Goal: Task Accomplishment & Management: Manage account settings

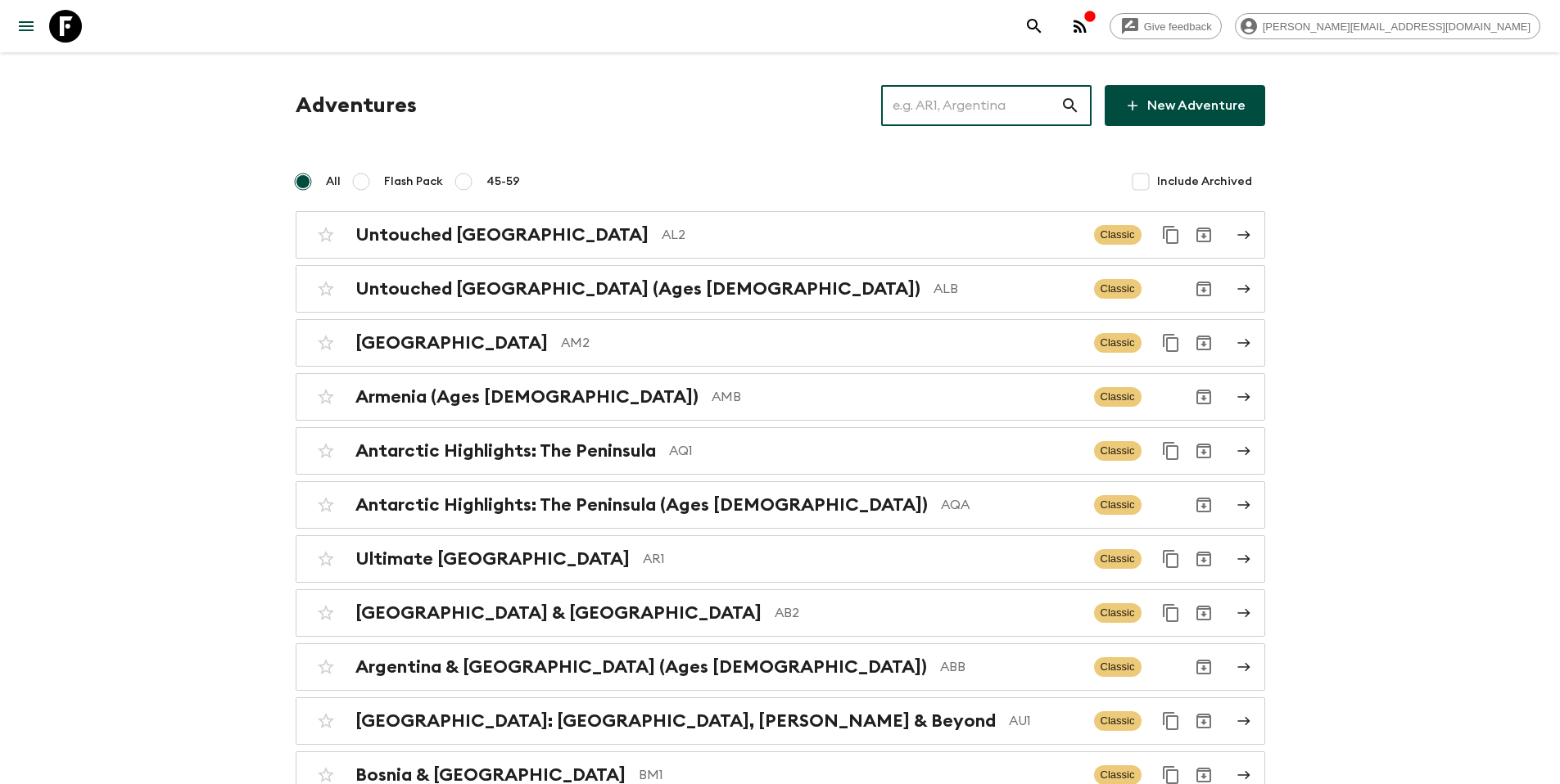
click at [996, 118] on input "text" at bounding box center [971, 105] width 179 height 46
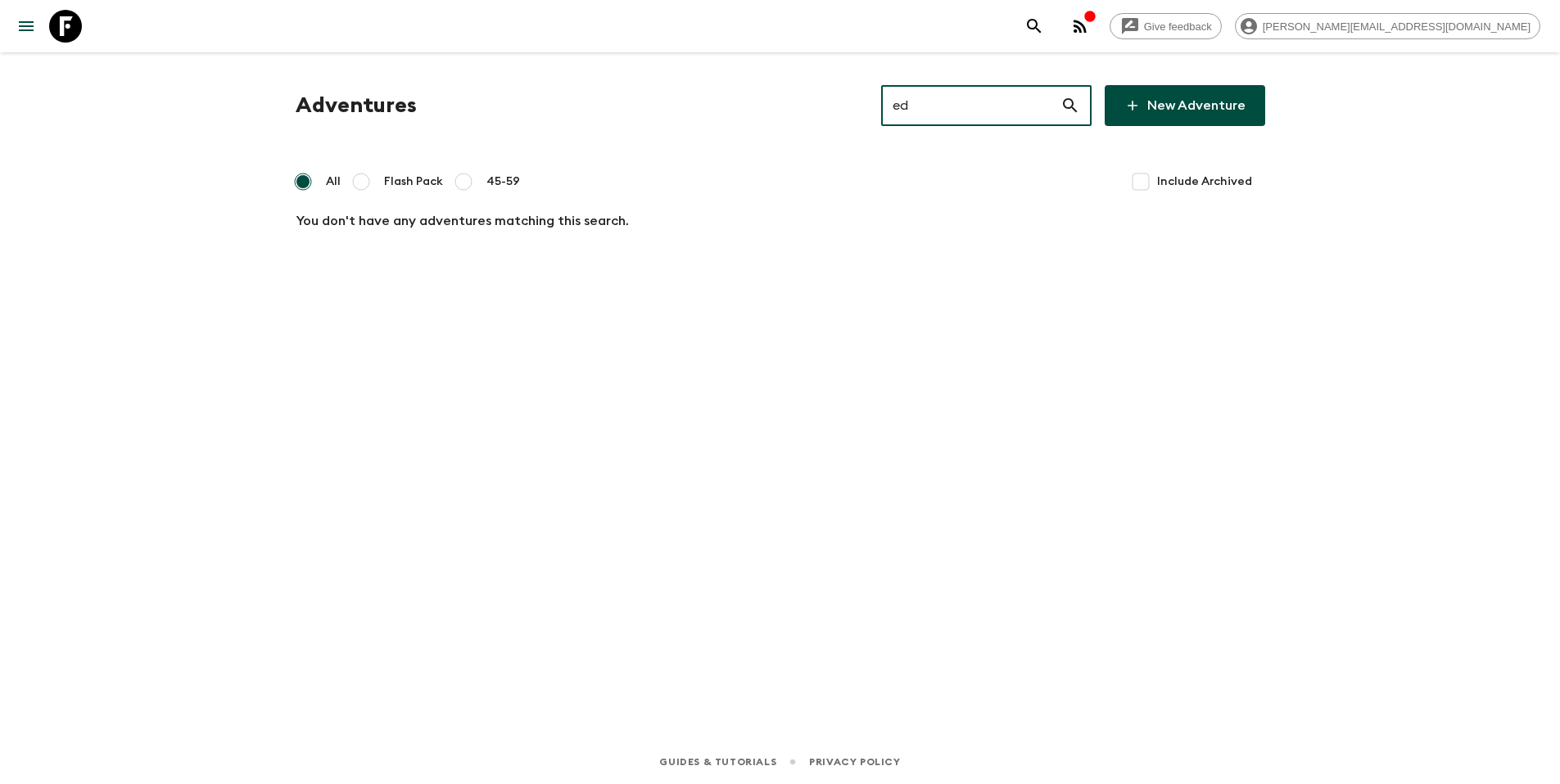
type input "e"
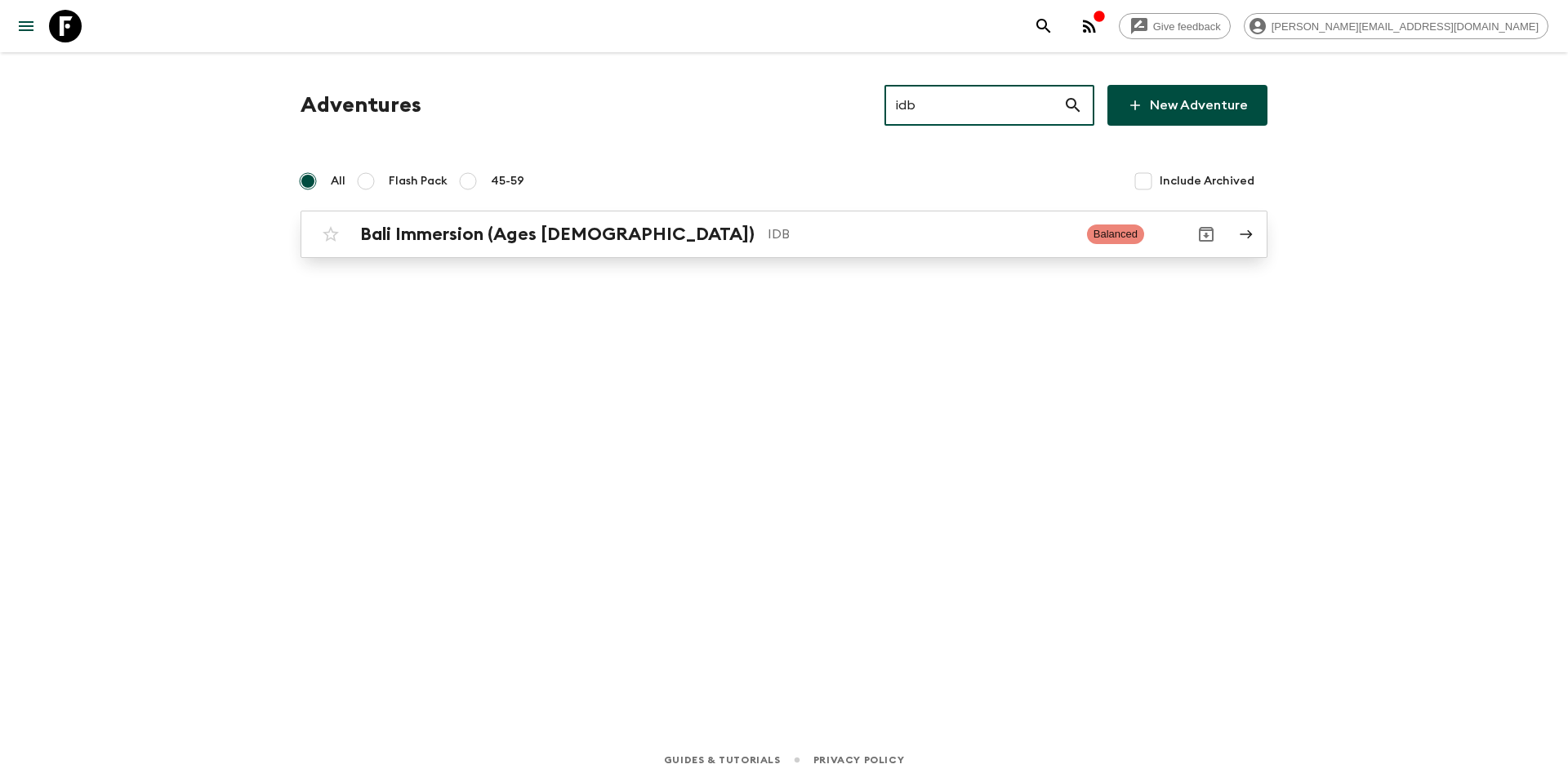
type input "idb"
click at [768, 239] on p "IDB" at bounding box center [921, 234] width 307 height 19
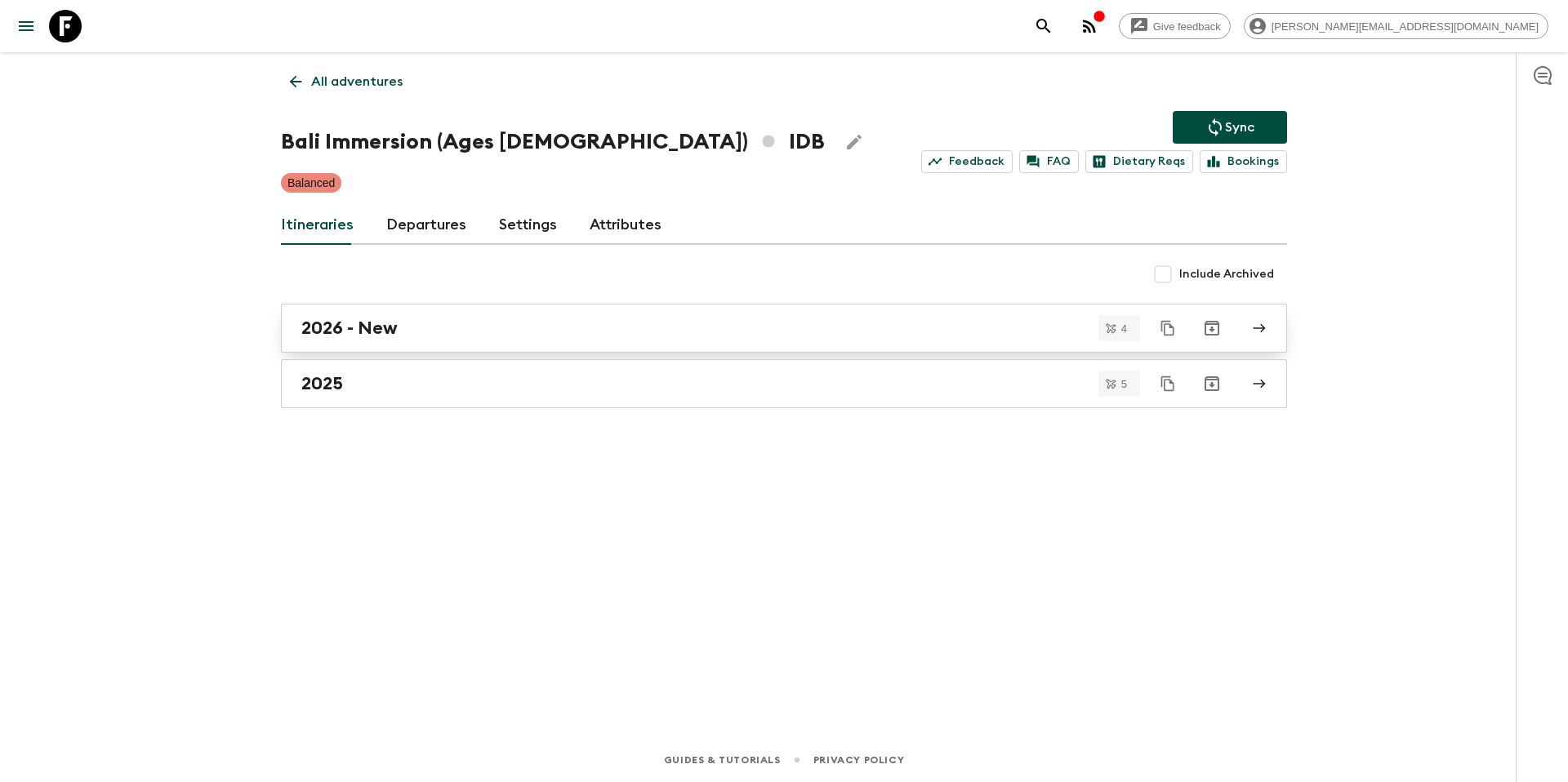
click at [432, 328] on div "2026 - New" at bounding box center [768, 328] width 935 height 21
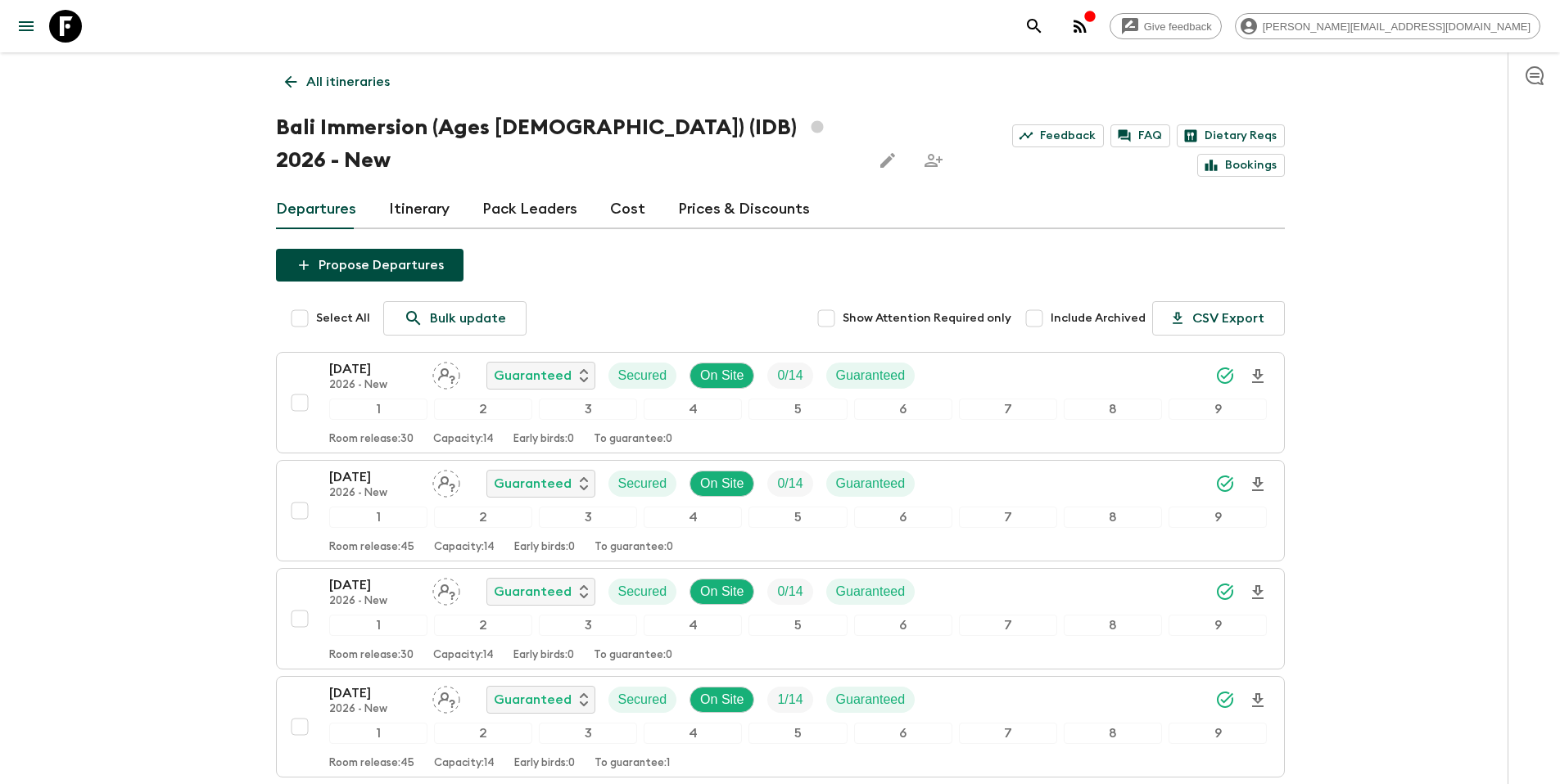
click at [350, 90] on p "All itineraries" at bounding box center [348, 81] width 83 height 19
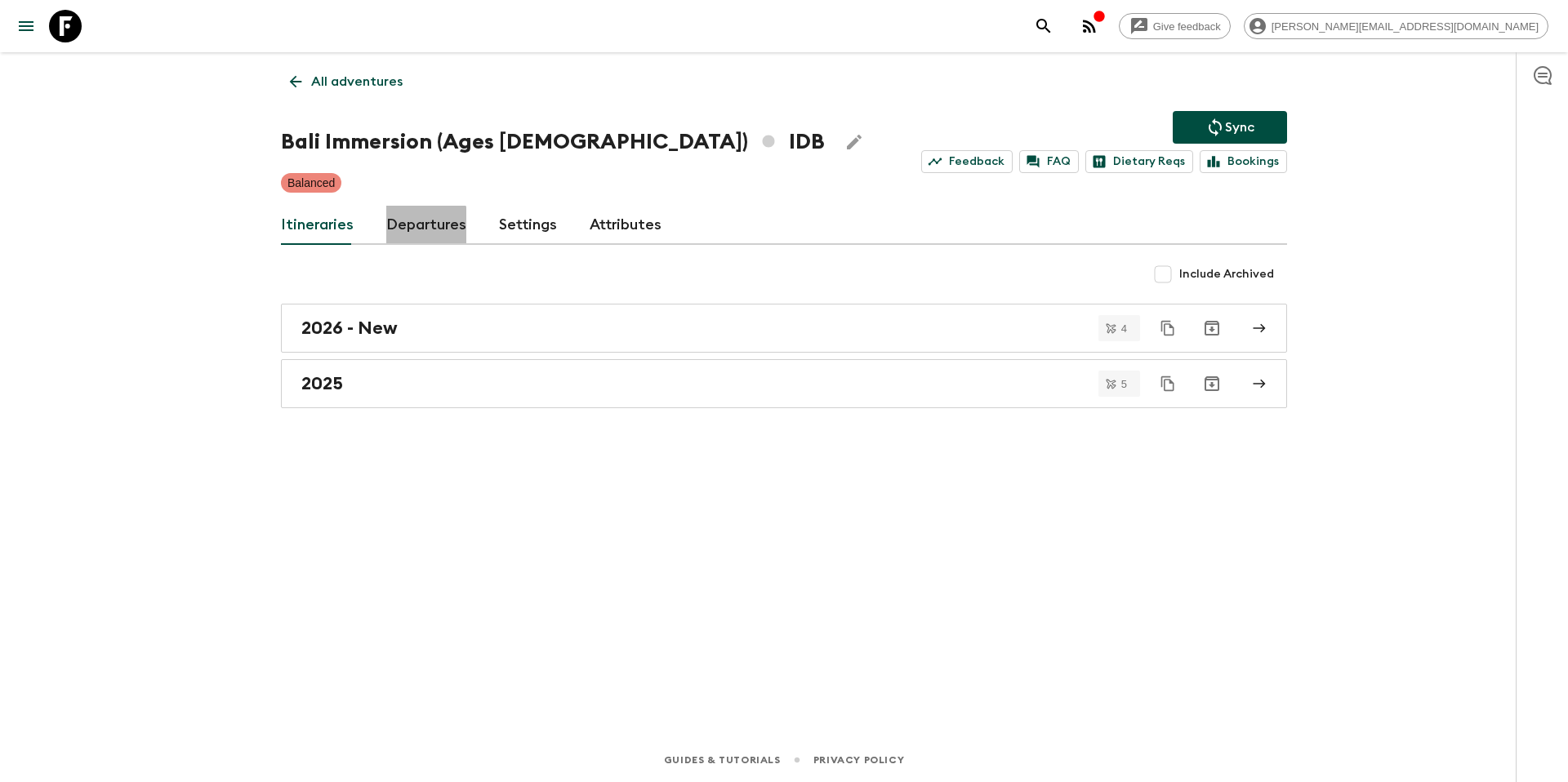
click at [421, 226] on link "Departures" at bounding box center [426, 225] width 80 height 39
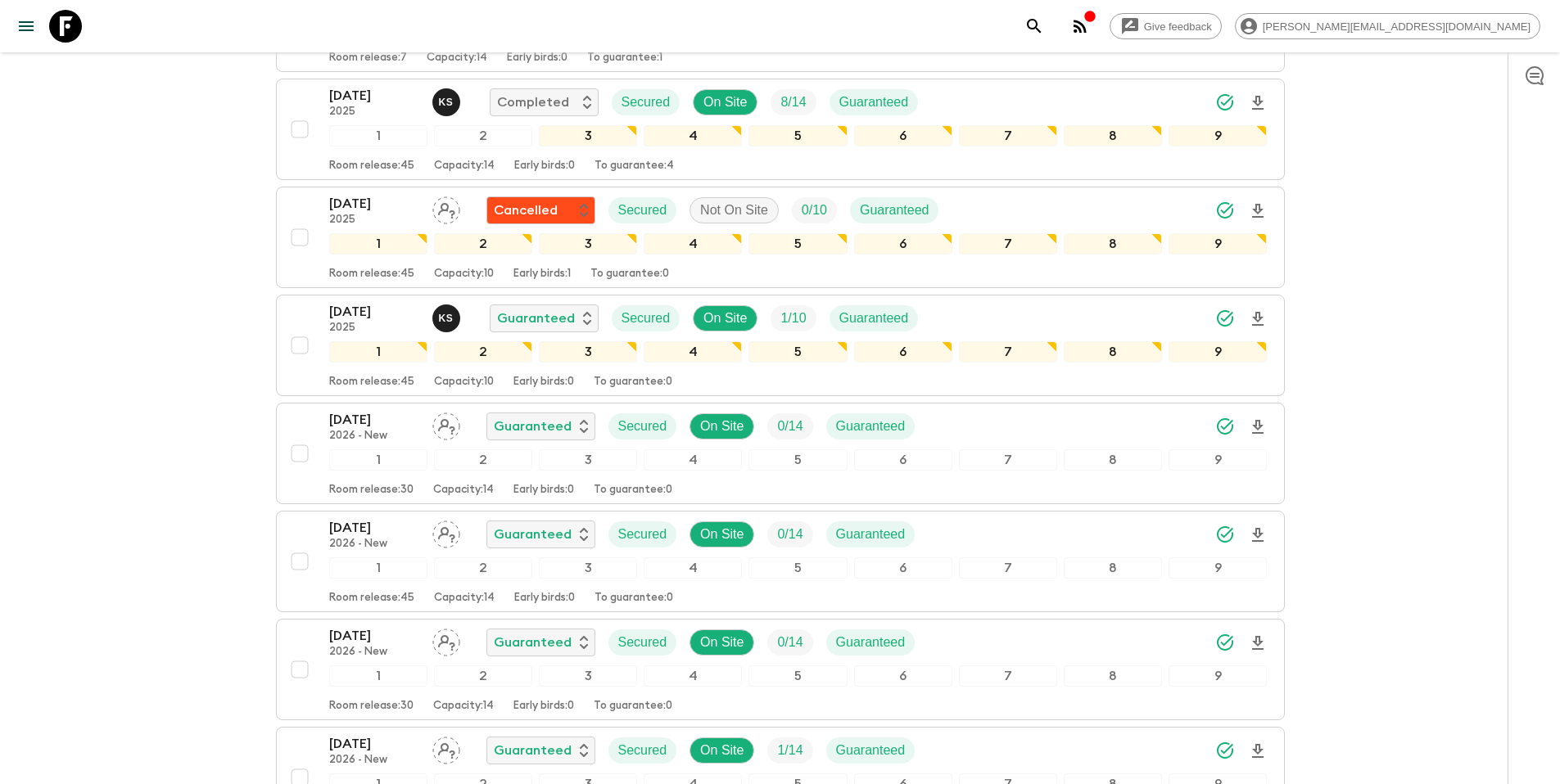
scroll to position [510, 0]
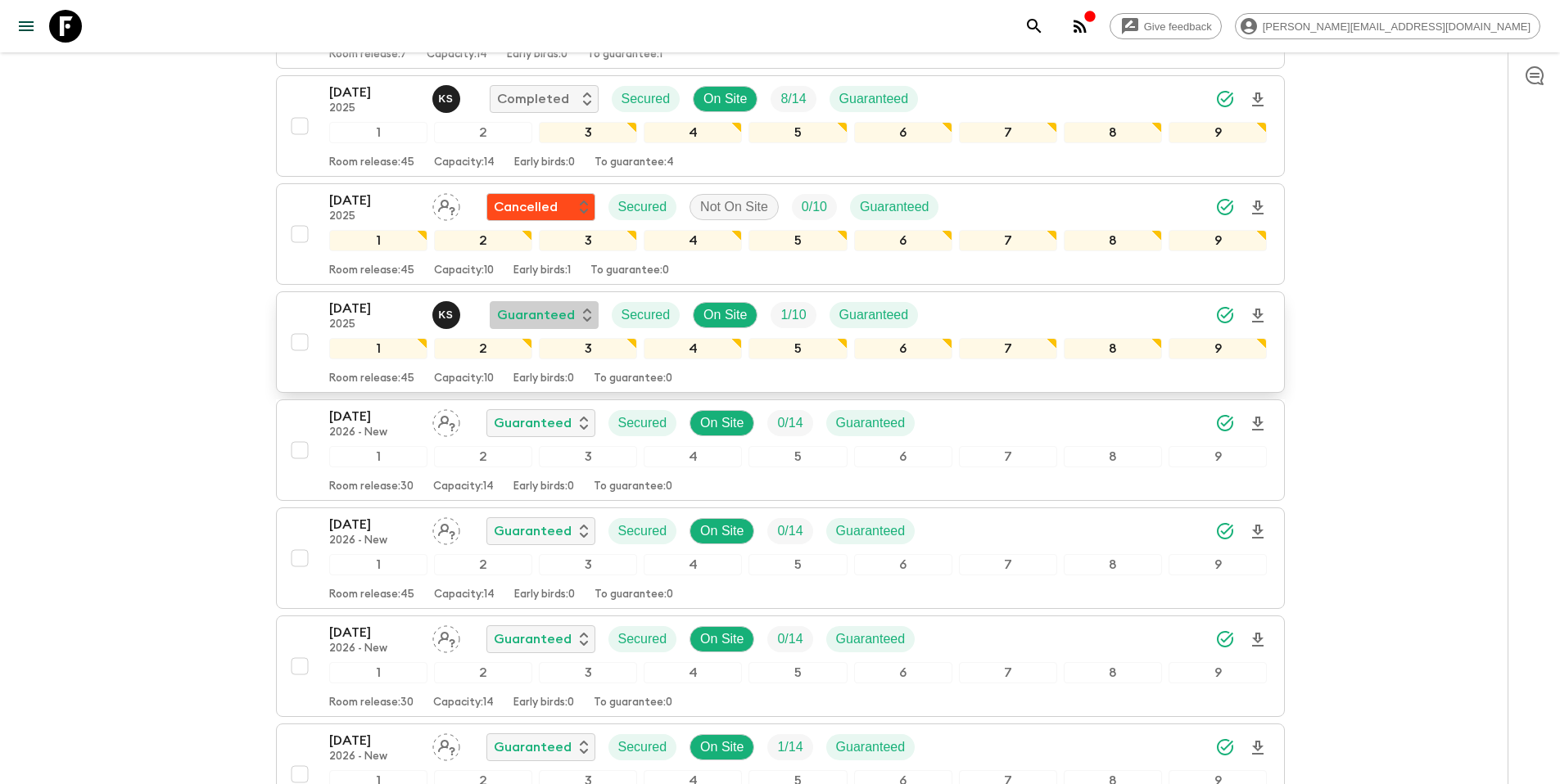
click at [562, 314] on p "Guaranteed" at bounding box center [535, 315] width 78 height 19
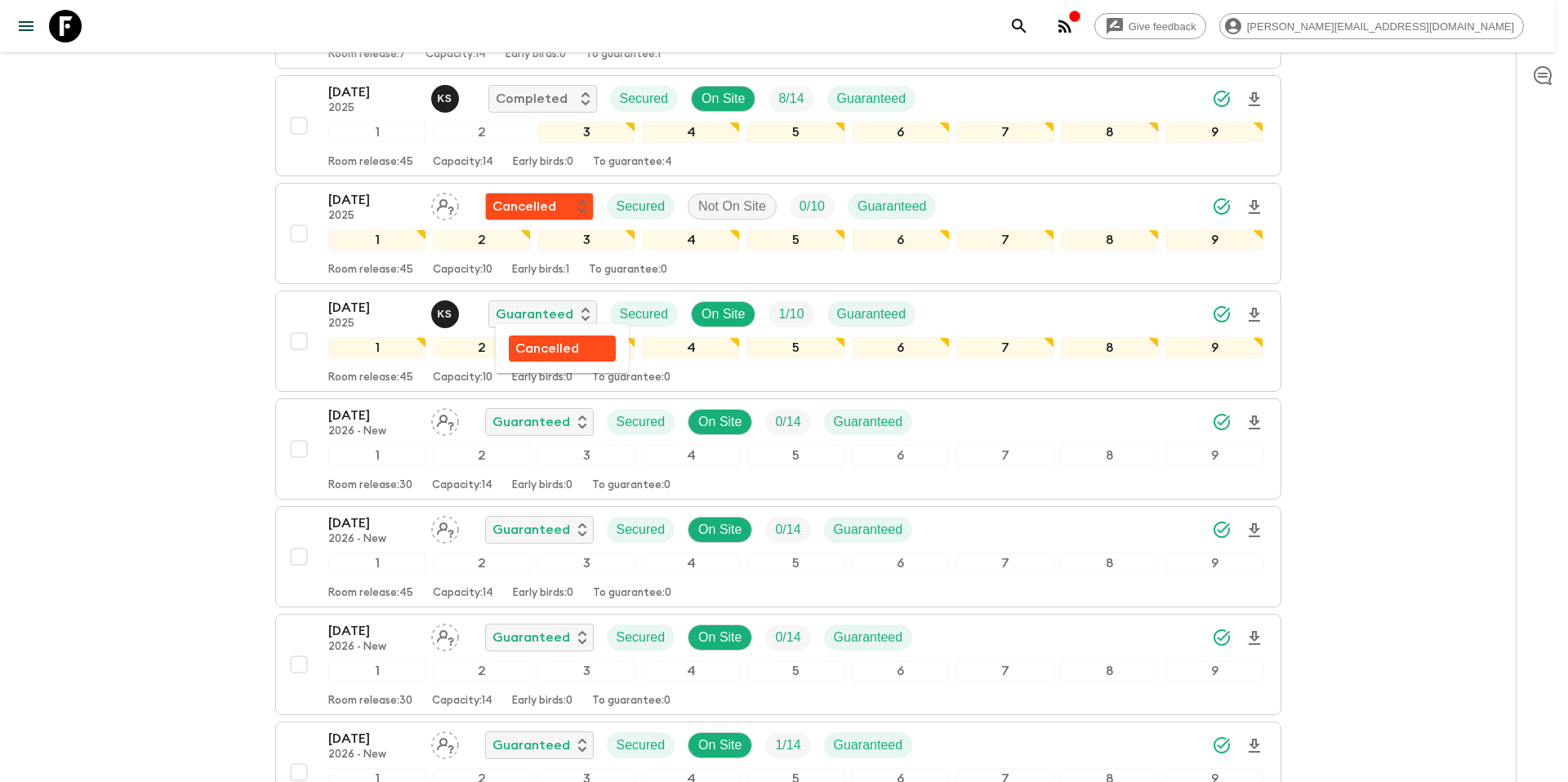
click at [570, 351] on p "Cancelled" at bounding box center [548, 348] width 64 height 19
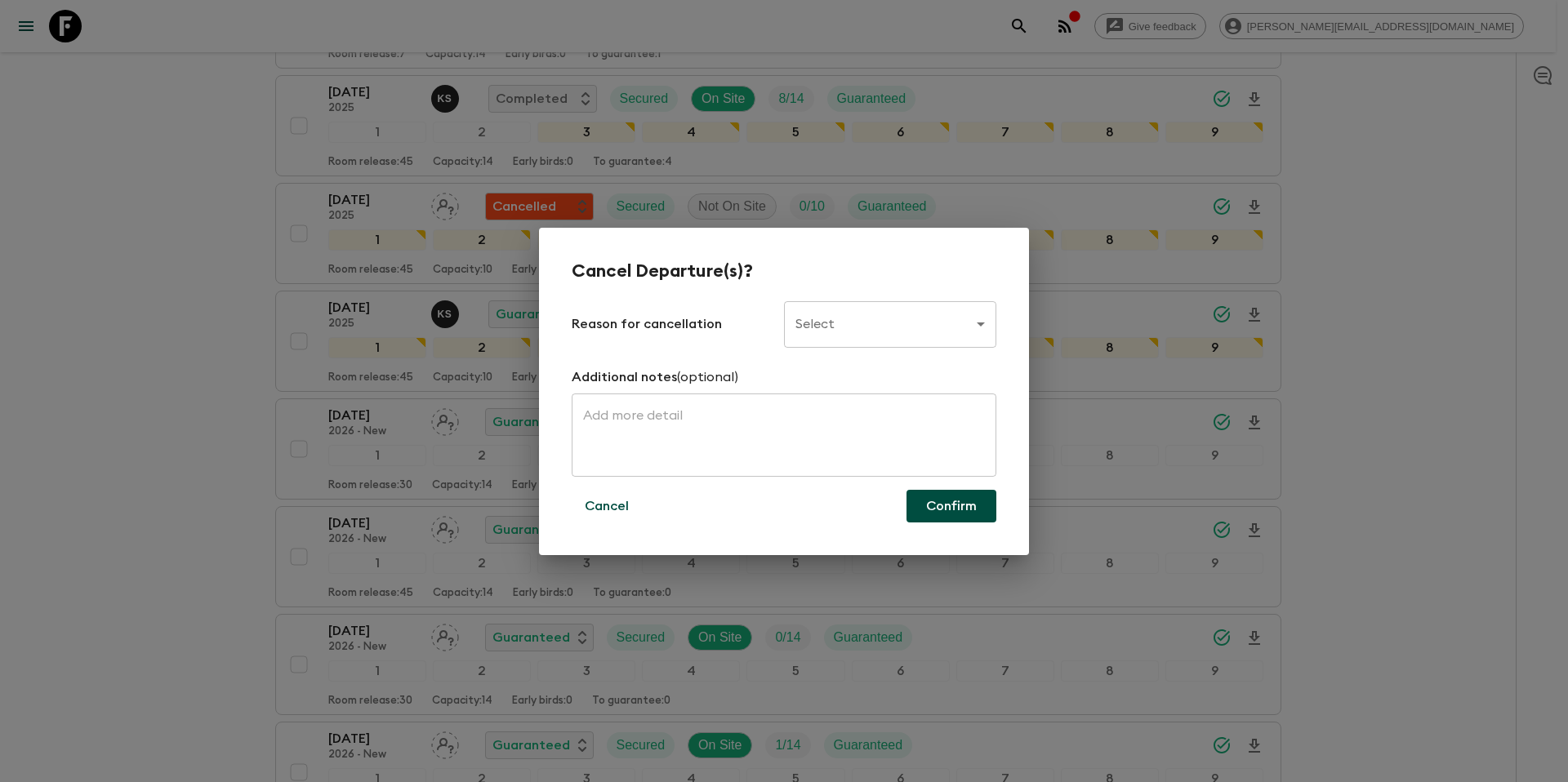
click at [841, 328] on body "Give feedback [PERSON_NAME][EMAIL_ADDRESS][DOMAIN_NAME] All adventures Bali Imm…" at bounding box center [784, 232] width 1568 height 1480
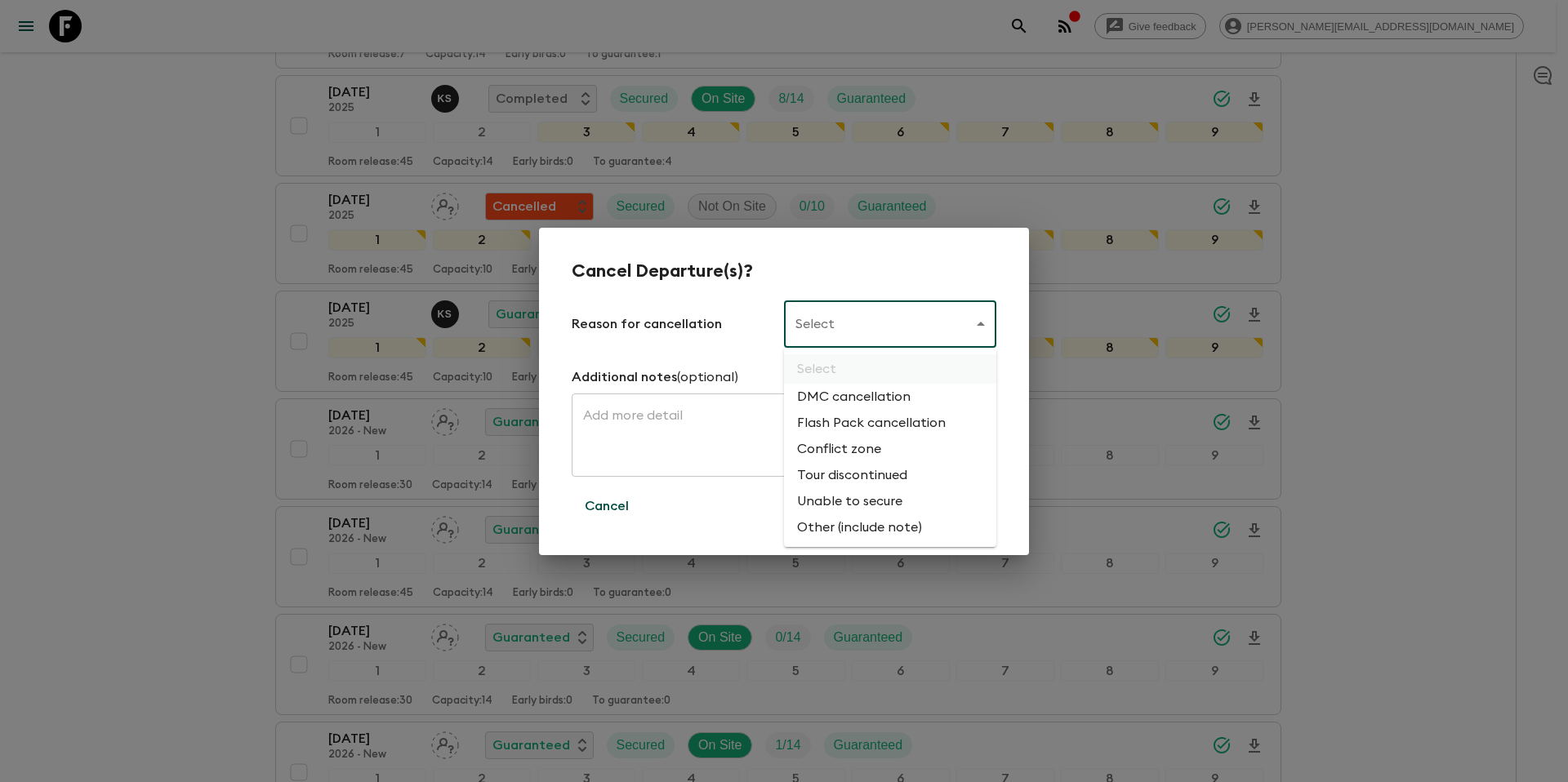
click at [855, 420] on li "Flash Pack cancellation" at bounding box center [890, 422] width 213 height 26
type input "FLASHPACK_CANCELLATION"
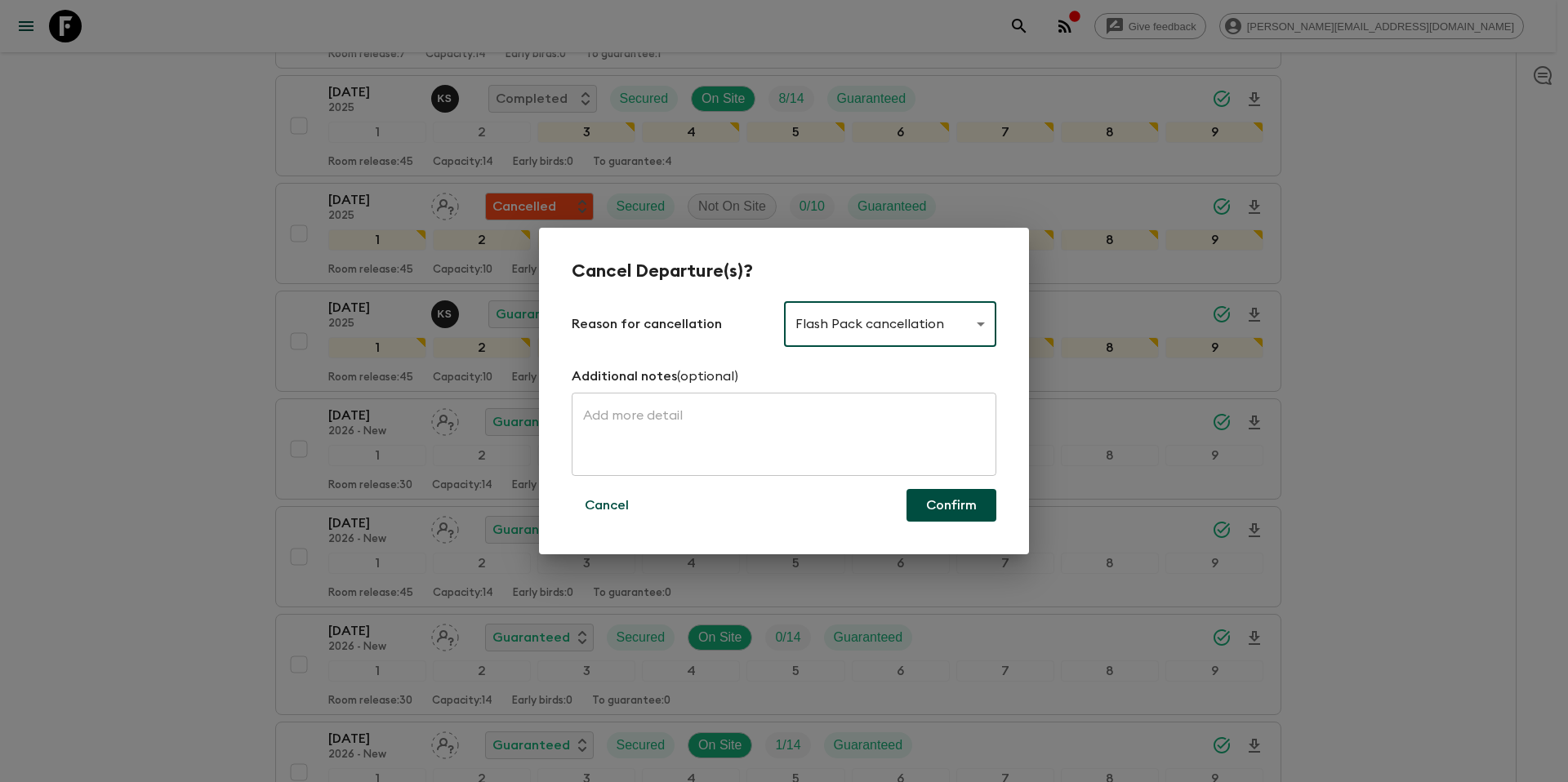
click at [963, 511] on button "Confirm" at bounding box center [951, 506] width 89 height 33
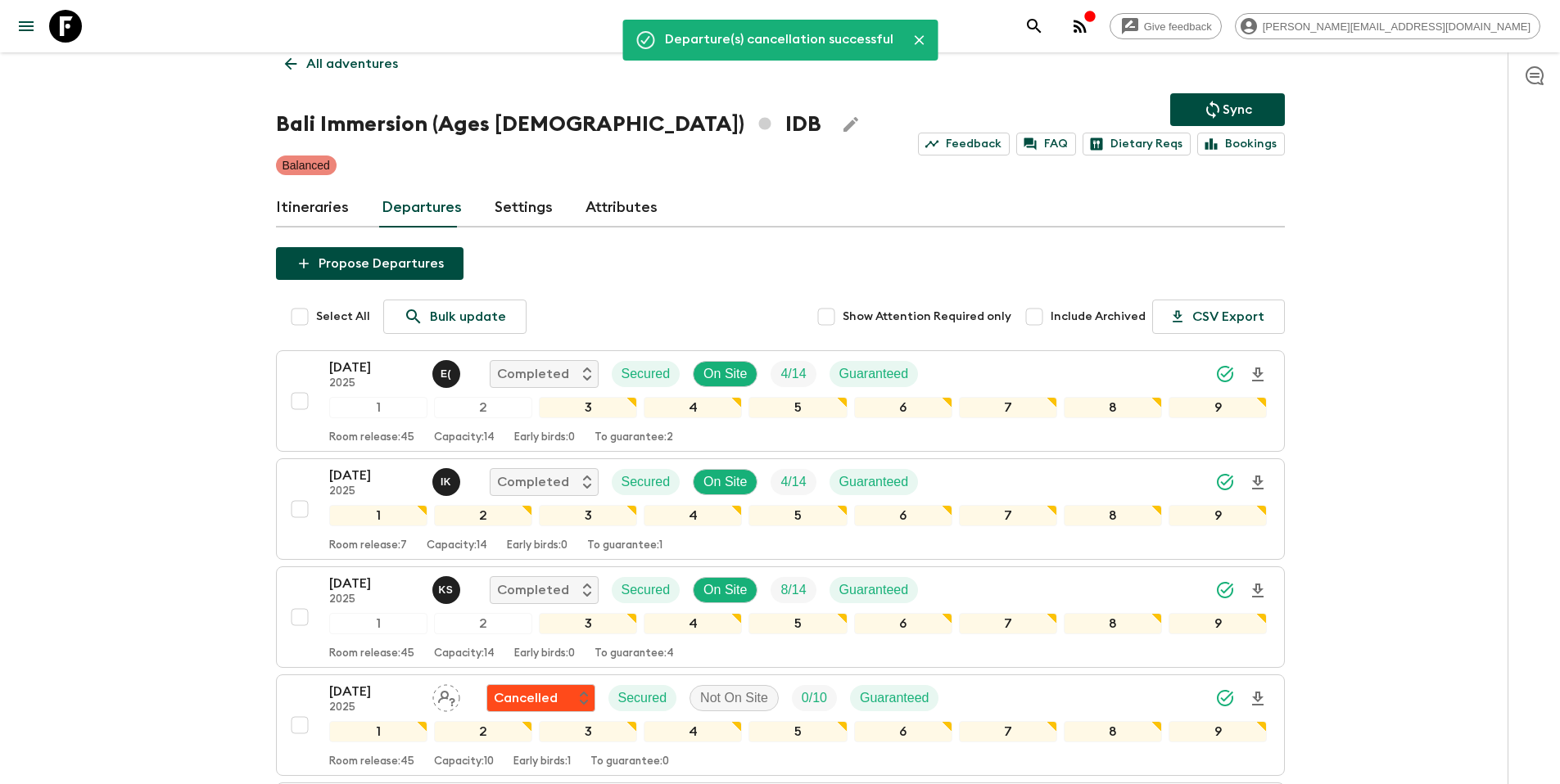
scroll to position [0, 0]
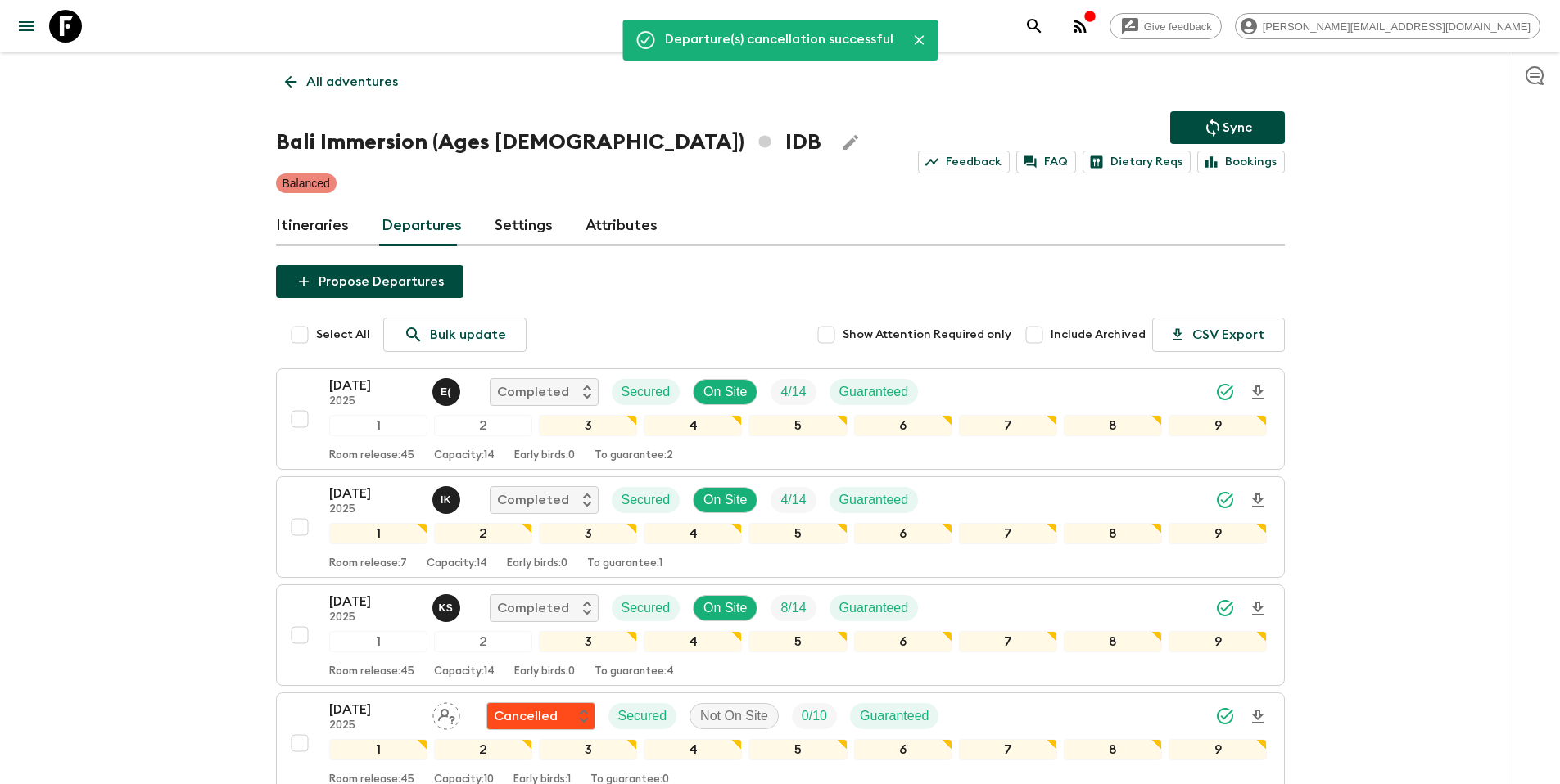
drag, startPoint x: 441, startPoint y: 82, endPoint x: 415, endPoint y: 82, distance: 26.0
click at [436, 82] on div "Departure(s) cancellation successful All adventures Bali Immersion (Ages [DEMOG…" at bounding box center [780, 723] width 1049 height 1341
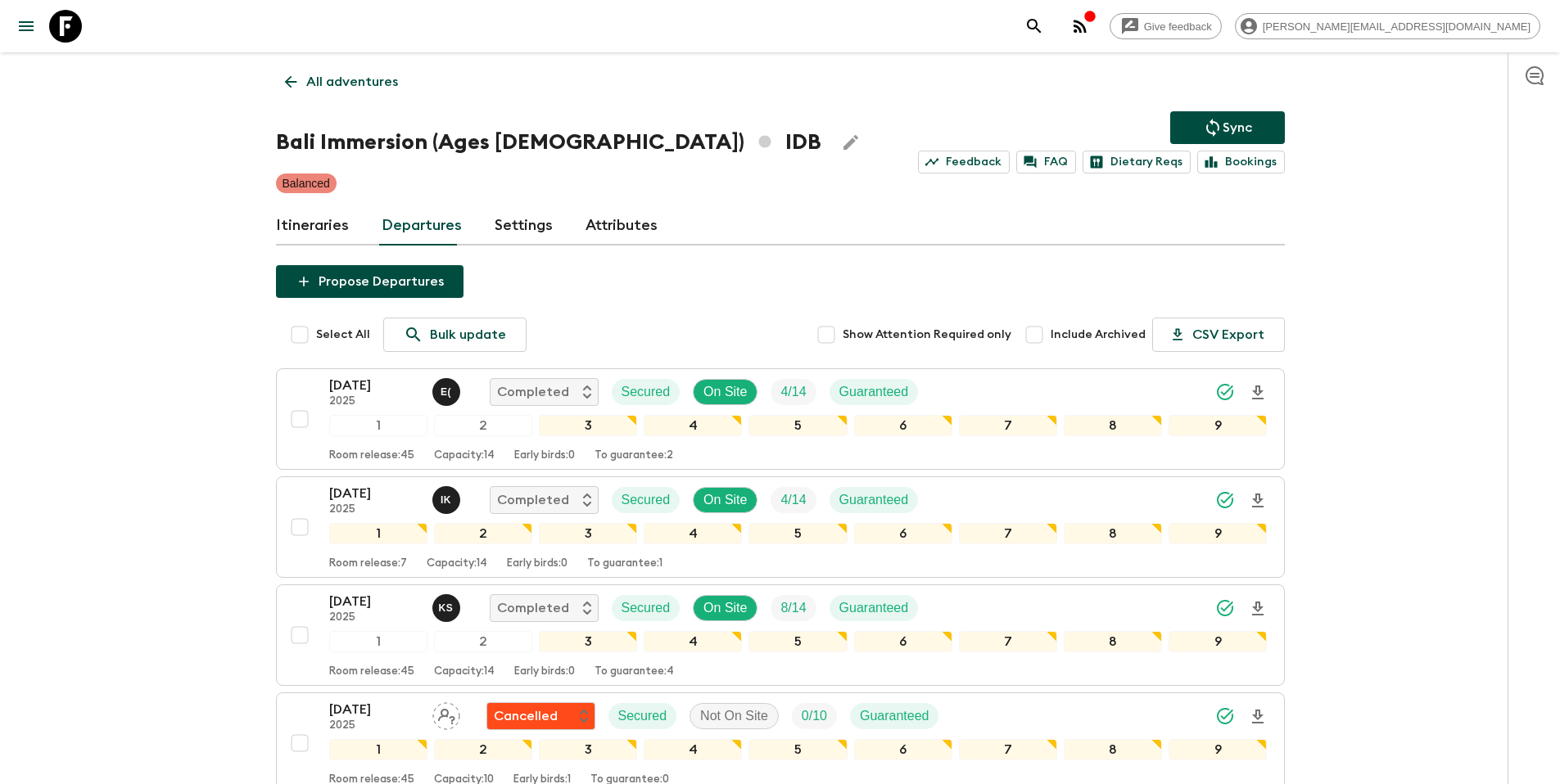
click at [349, 82] on p "All adventures" at bounding box center [352, 81] width 91 height 19
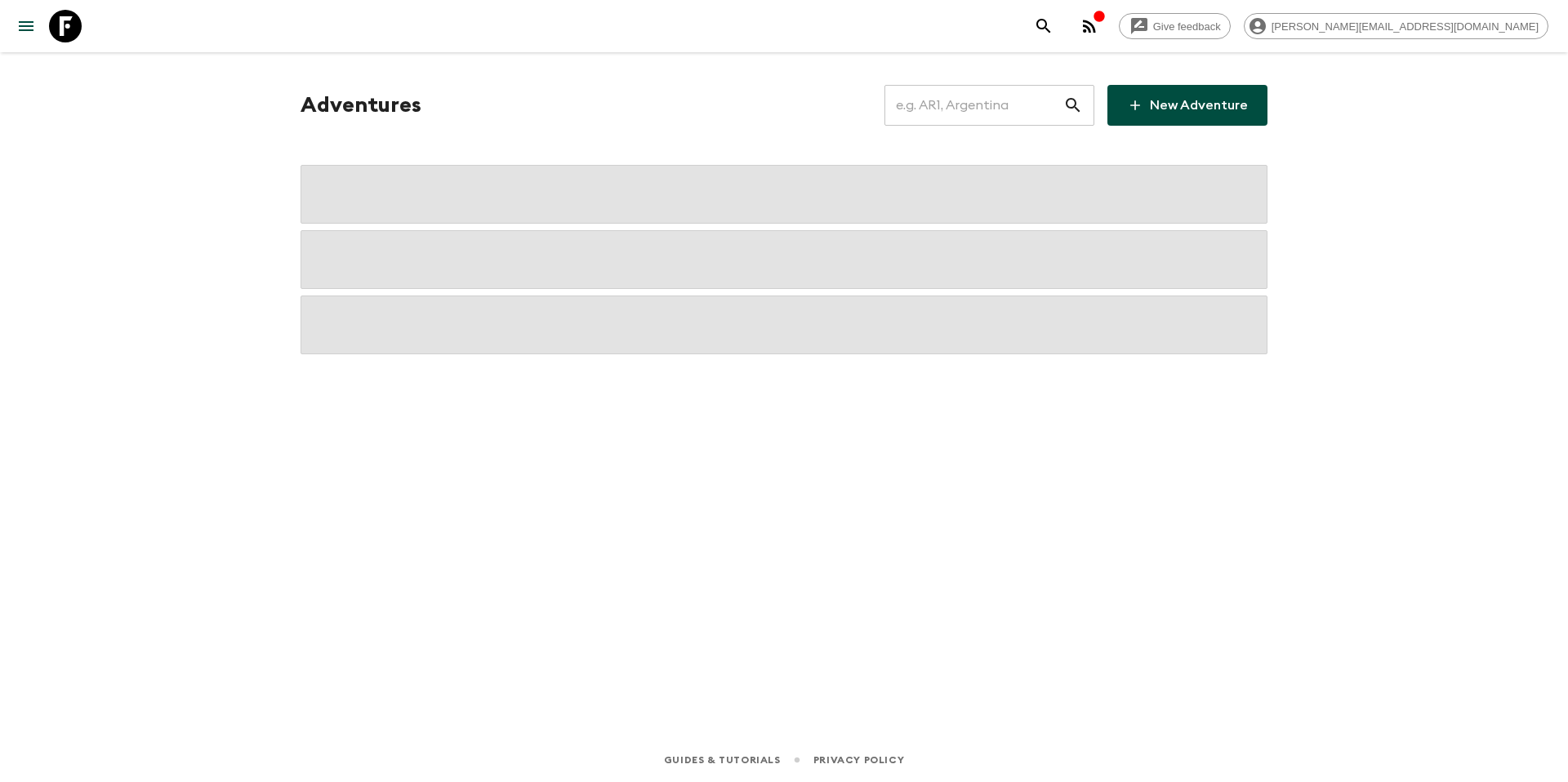
click at [940, 109] on input "text" at bounding box center [974, 105] width 179 height 46
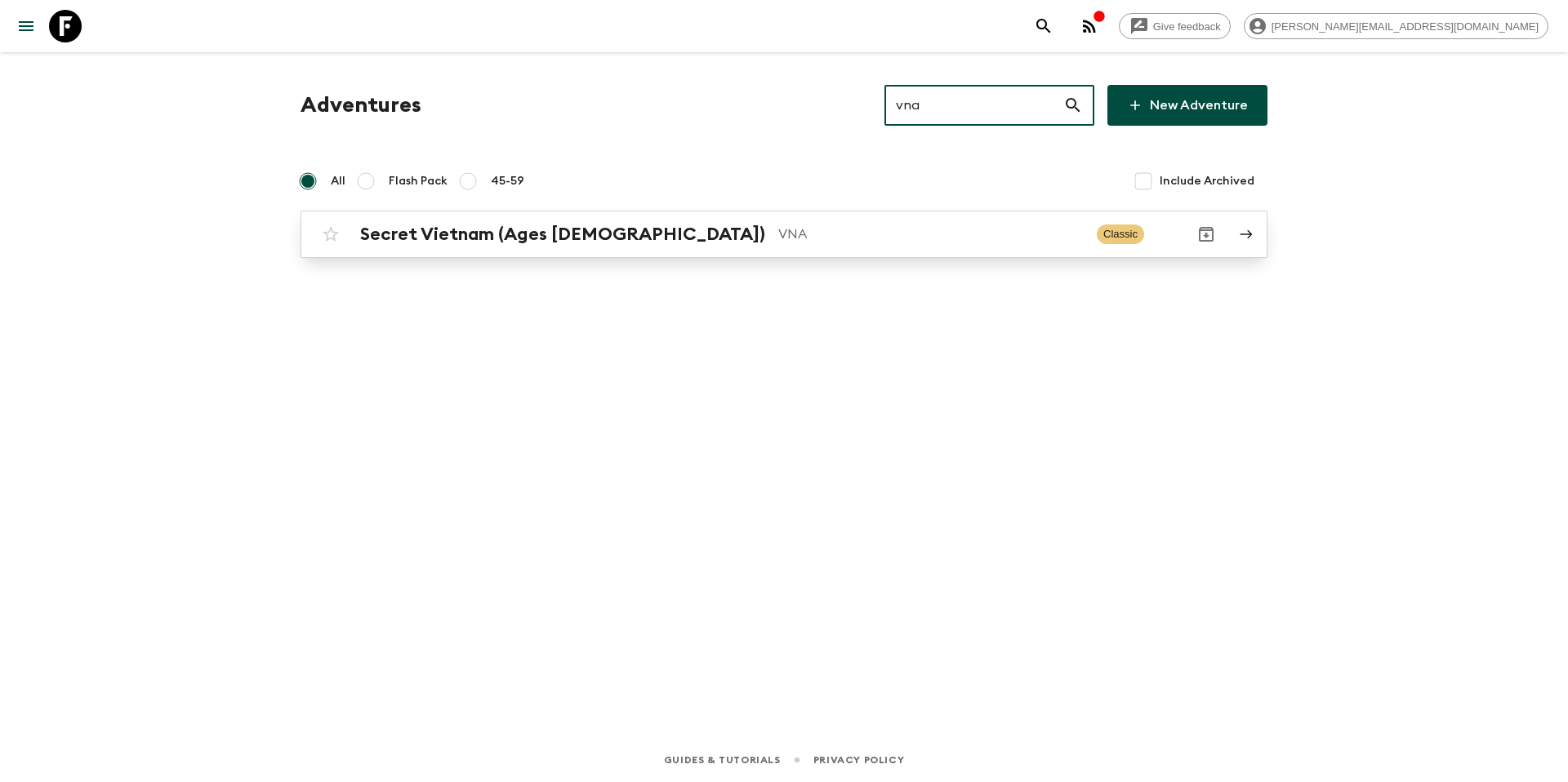
type input "vna"
click at [830, 245] on div "Secret Vietnam (Ages [DEMOGRAPHIC_DATA]) VNA Classic" at bounding box center [752, 235] width 875 height 33
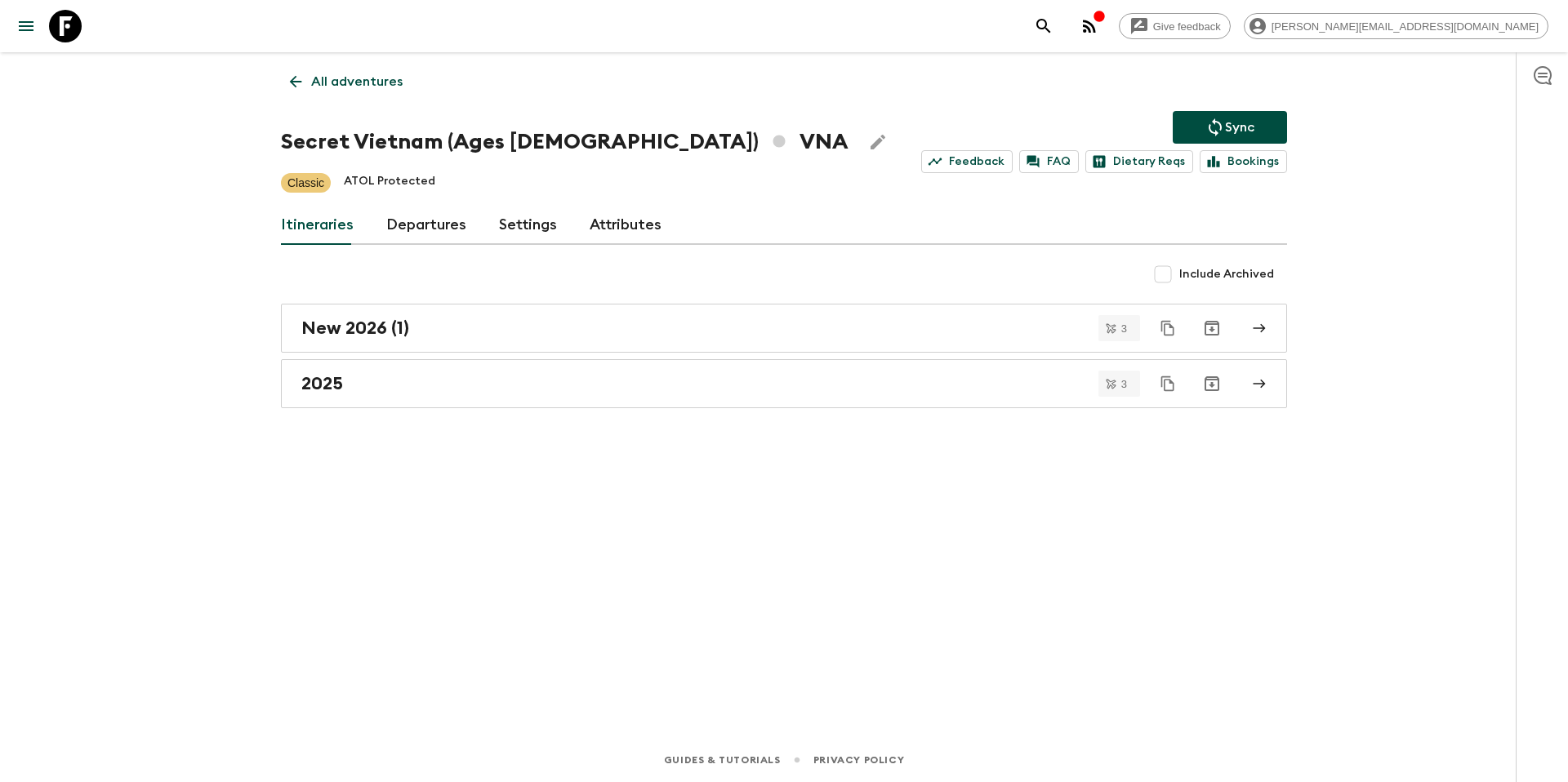
click at [422, 234] on link "Departures" at bounding box center [426, 225] width 80 height 39
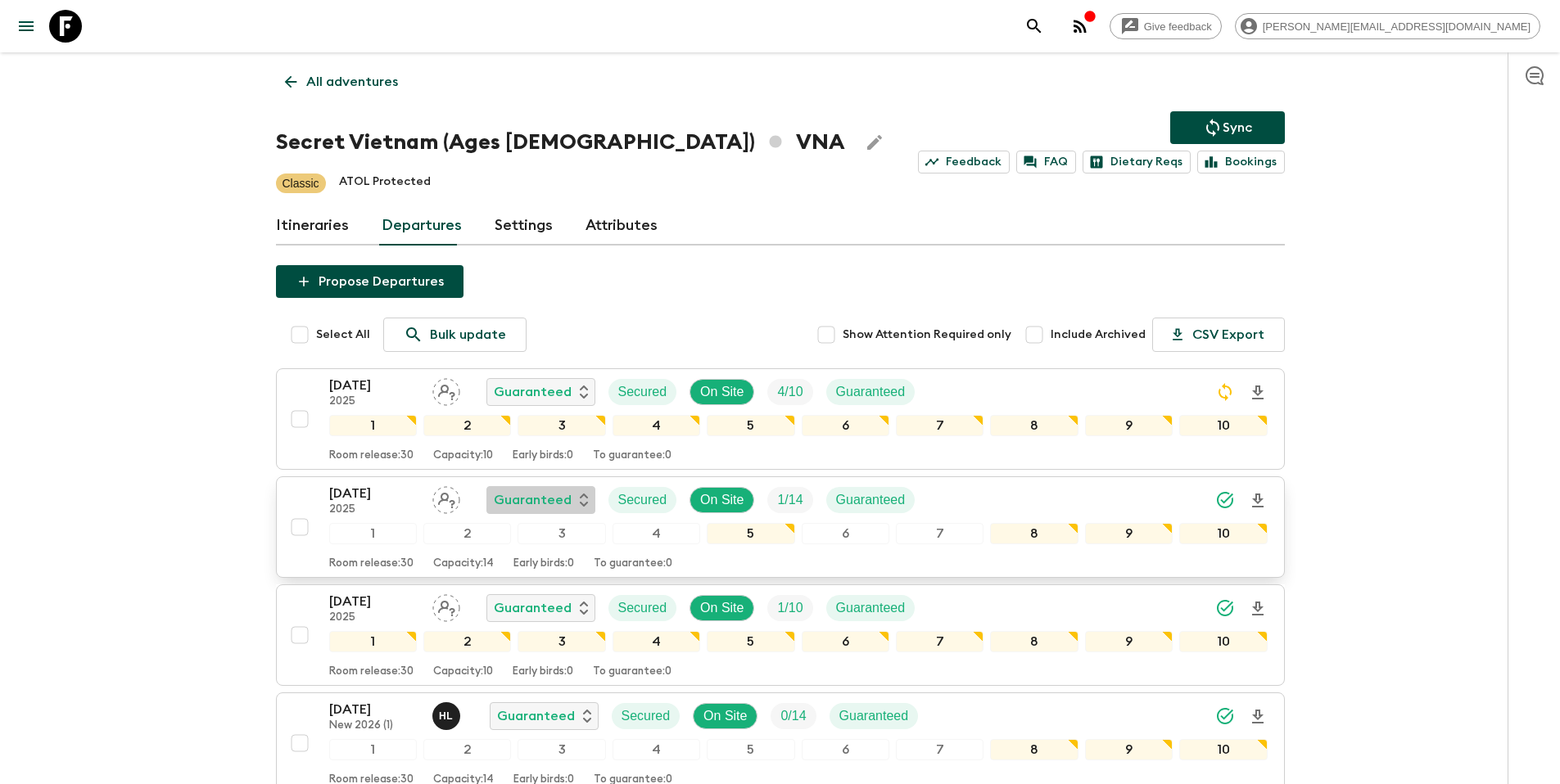
click at [574, 499] on div "Guaranteed" at bounding box center [541, 499] width 94 height 19
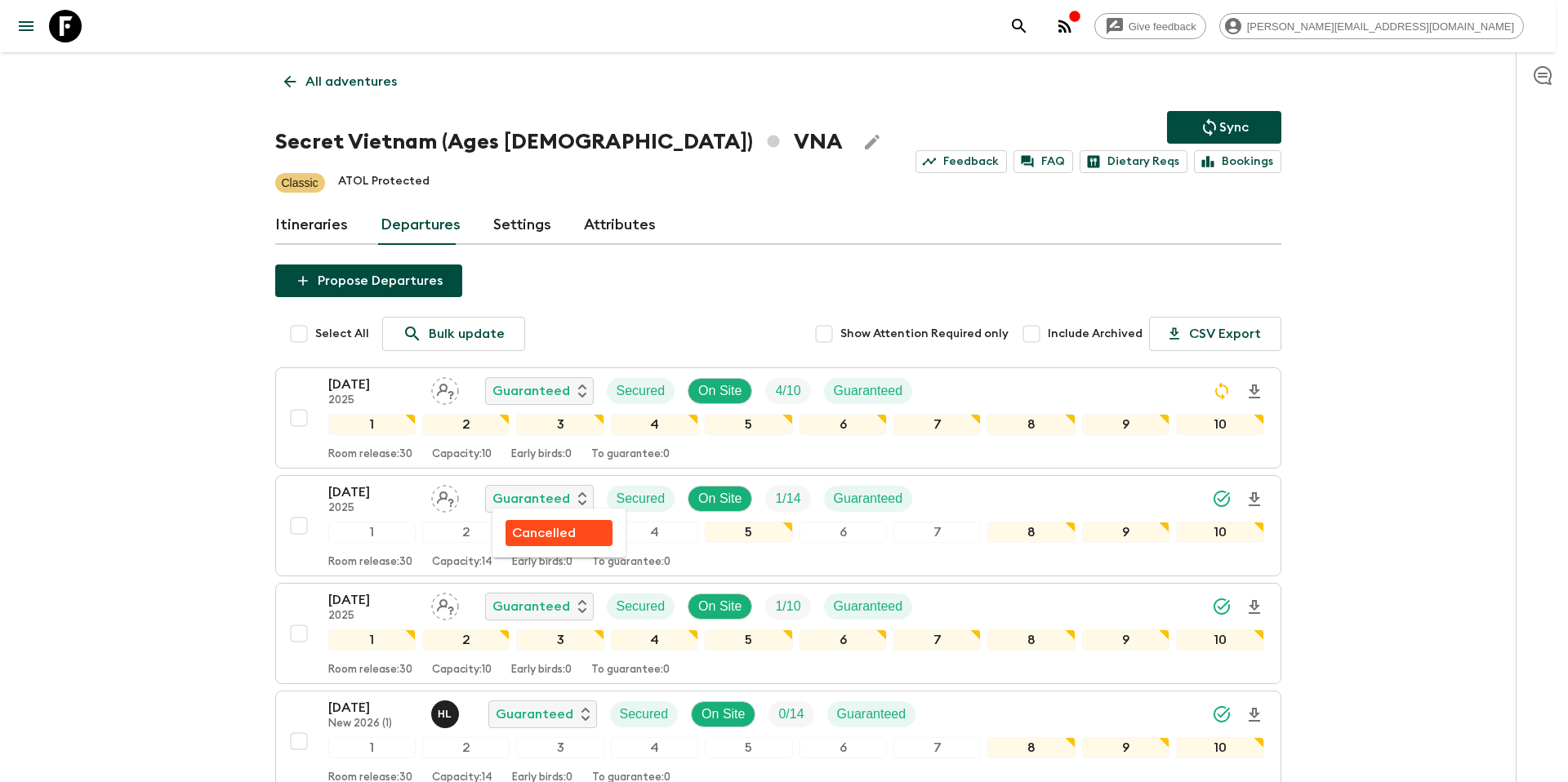
click at [581, 532] on div "Cancelled" at bounding box center [559, 533] width 94 height 19
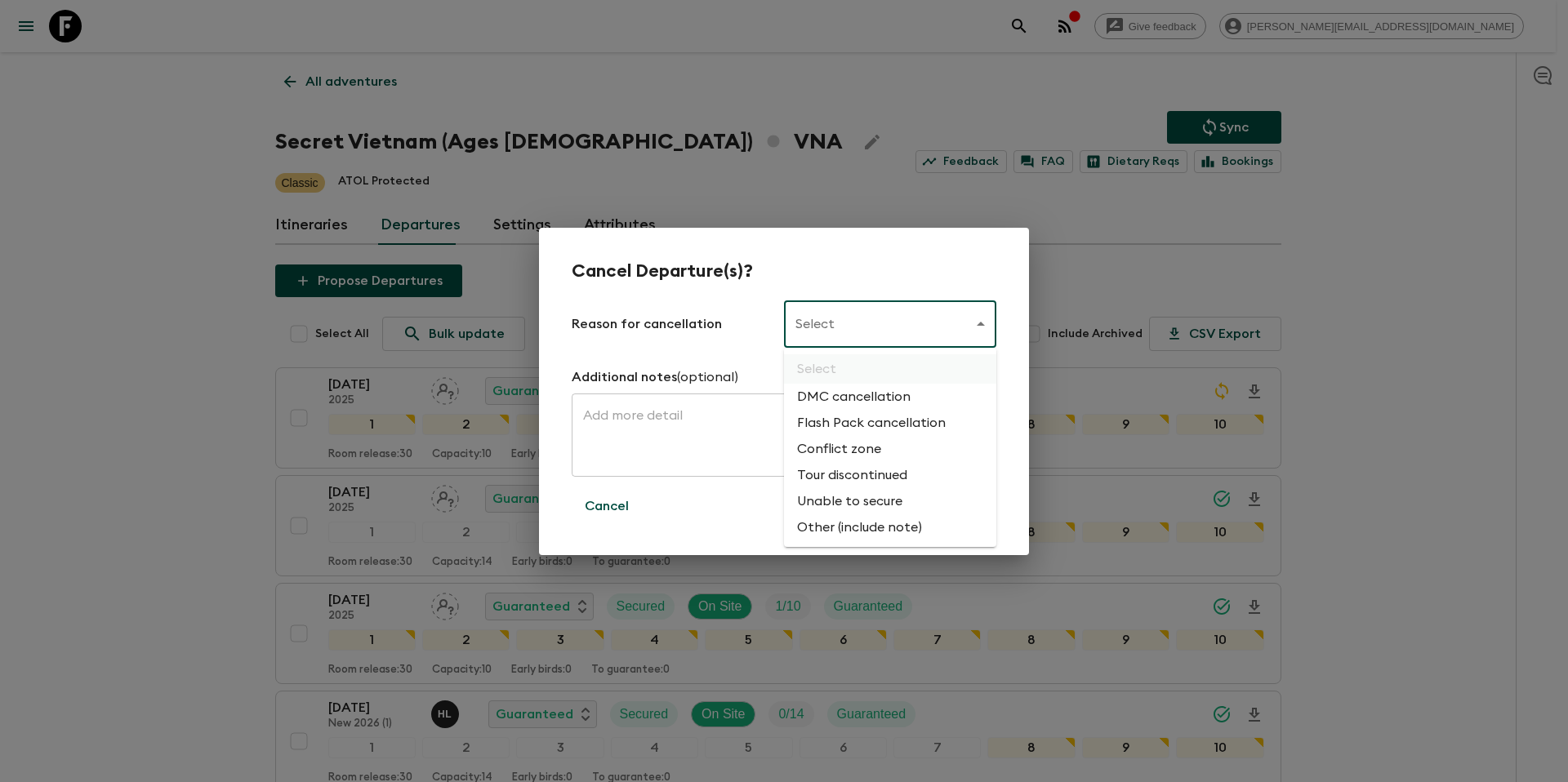
click at [883, 328] on body "Give feedback [PERSON_NAME][EMAIL_ADDRESS][DOMAIN_NAME] All adventures Secret V…" at bounding box center [784, 578] width 1568 height 1156
click at [887, 422] on li "Flash Pack cancellation" at bounding box center [890, 422] width 213 height 26
type input "FLASHPACK_CANCELLATION"
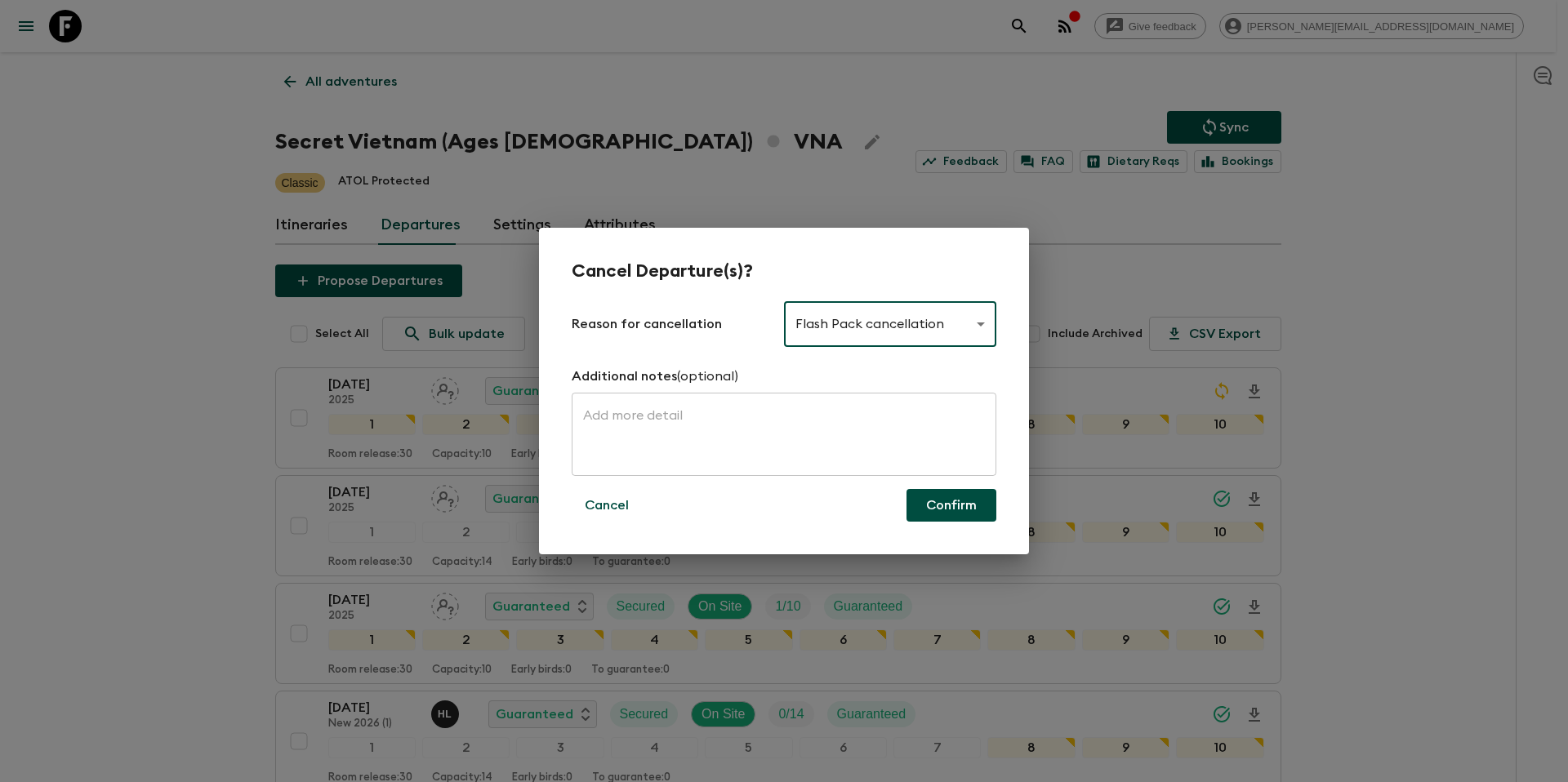
click at [945, 512] on button "Confirm" at bounding box center [951, 506] width 89 height 33
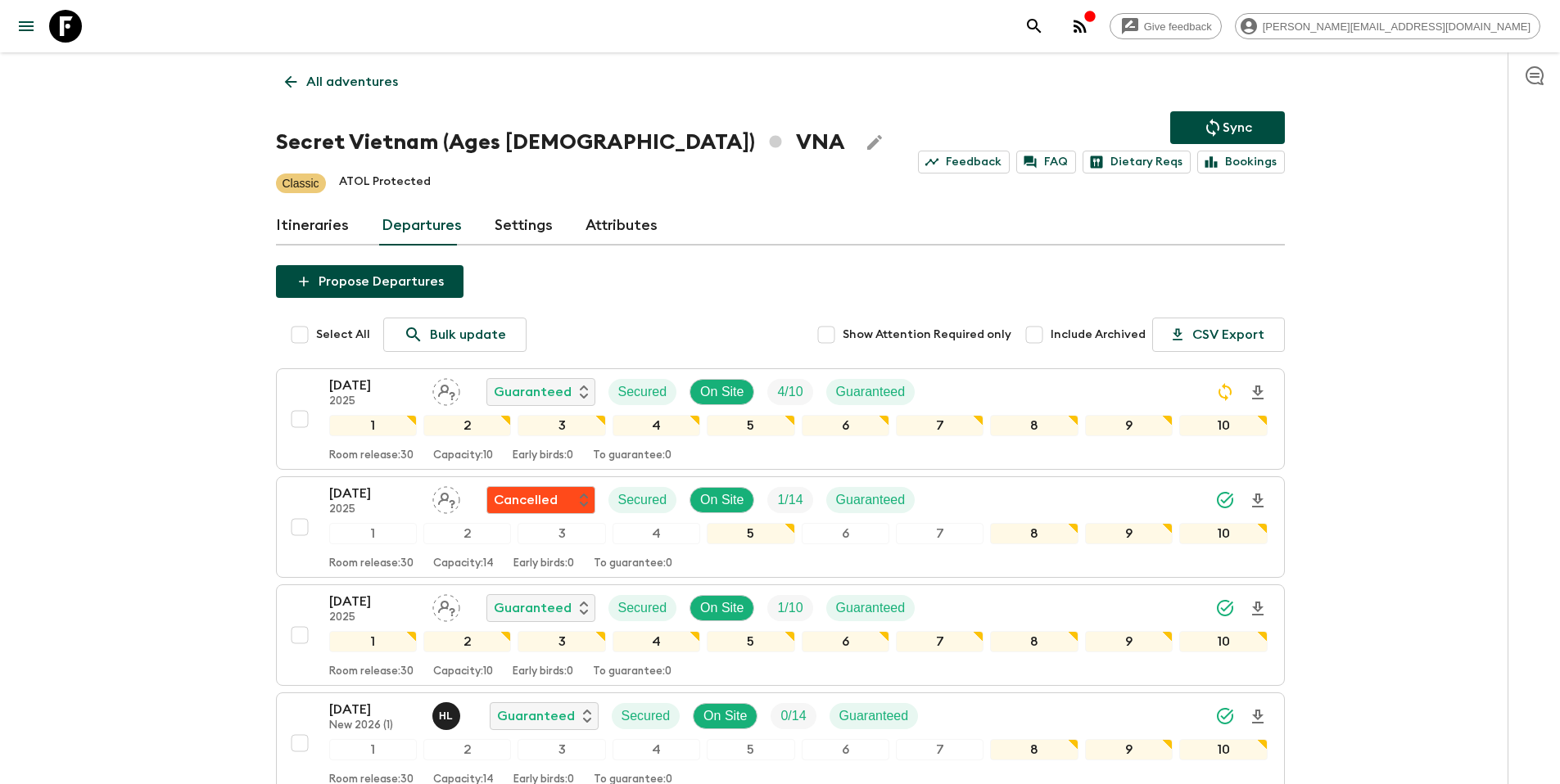
click at [362, 82] on p "All adventures" at bounding box center [352, 81] width 91 height 19
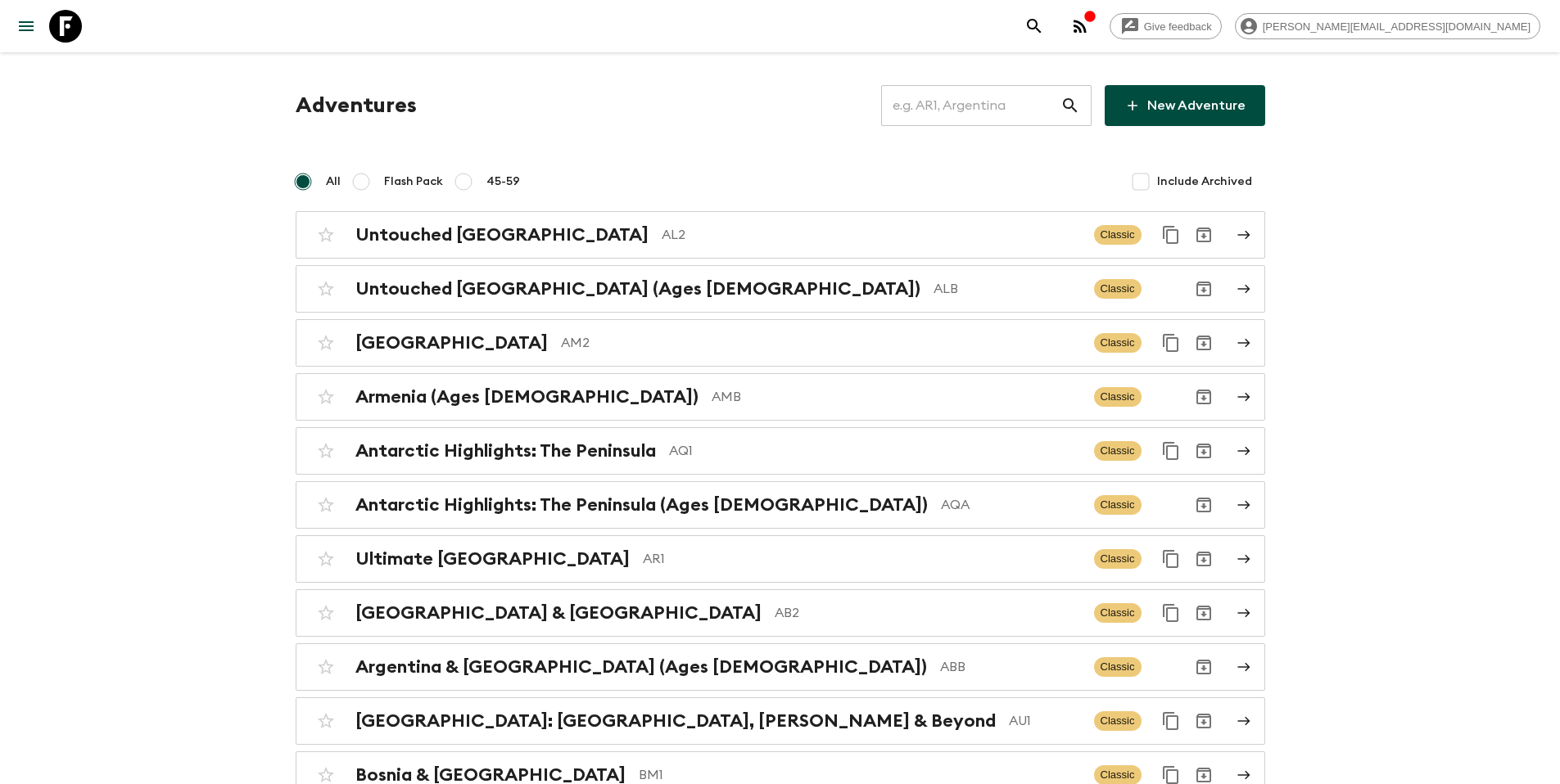
click at [1168, 117] on link "New Adventure" at bounding box center [1184, 105] width 160 height 41
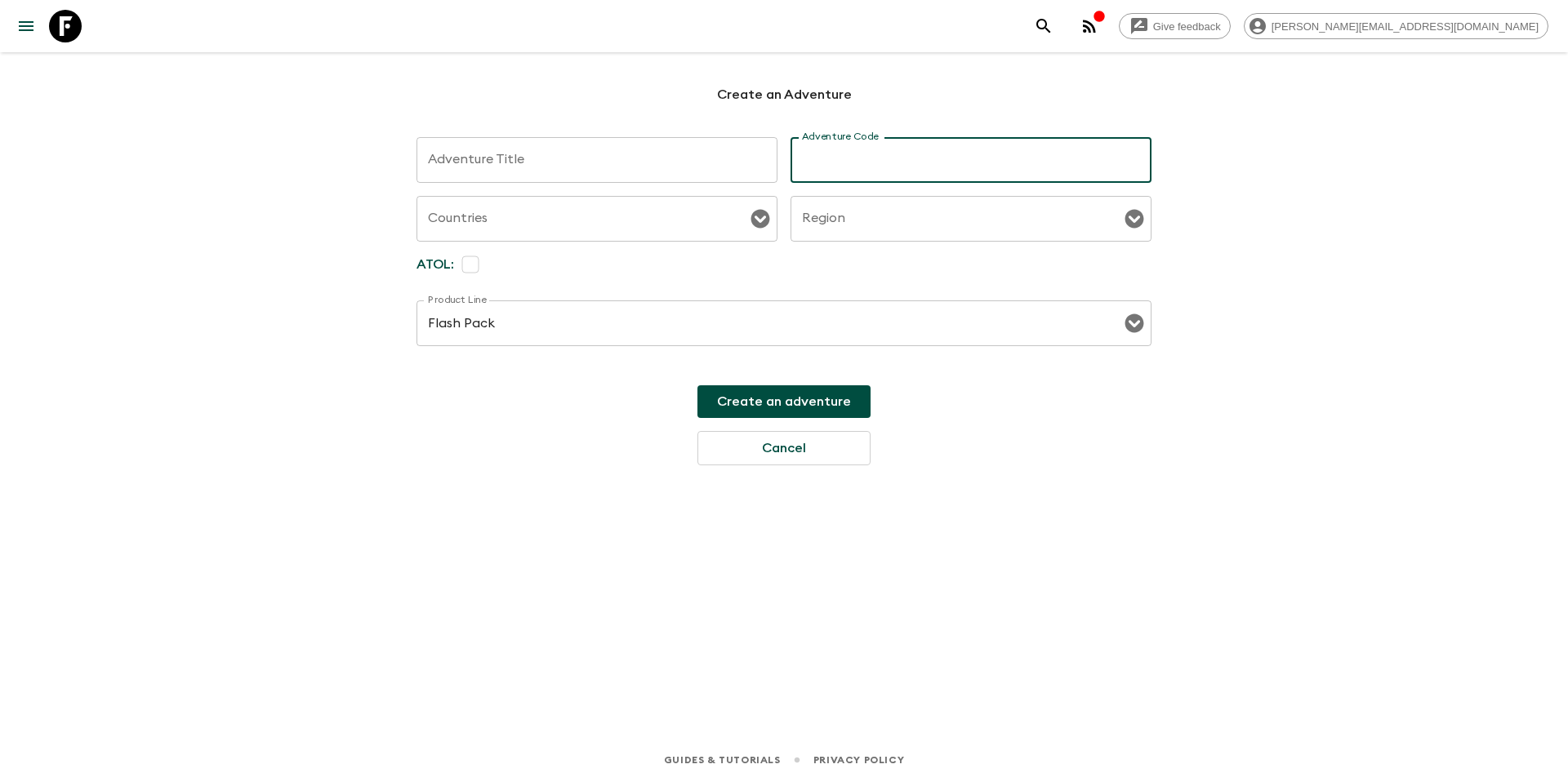
click at [809, 447] on div "Create an adventure Cancel" at bounding box center [784, 425] width 173 height 80
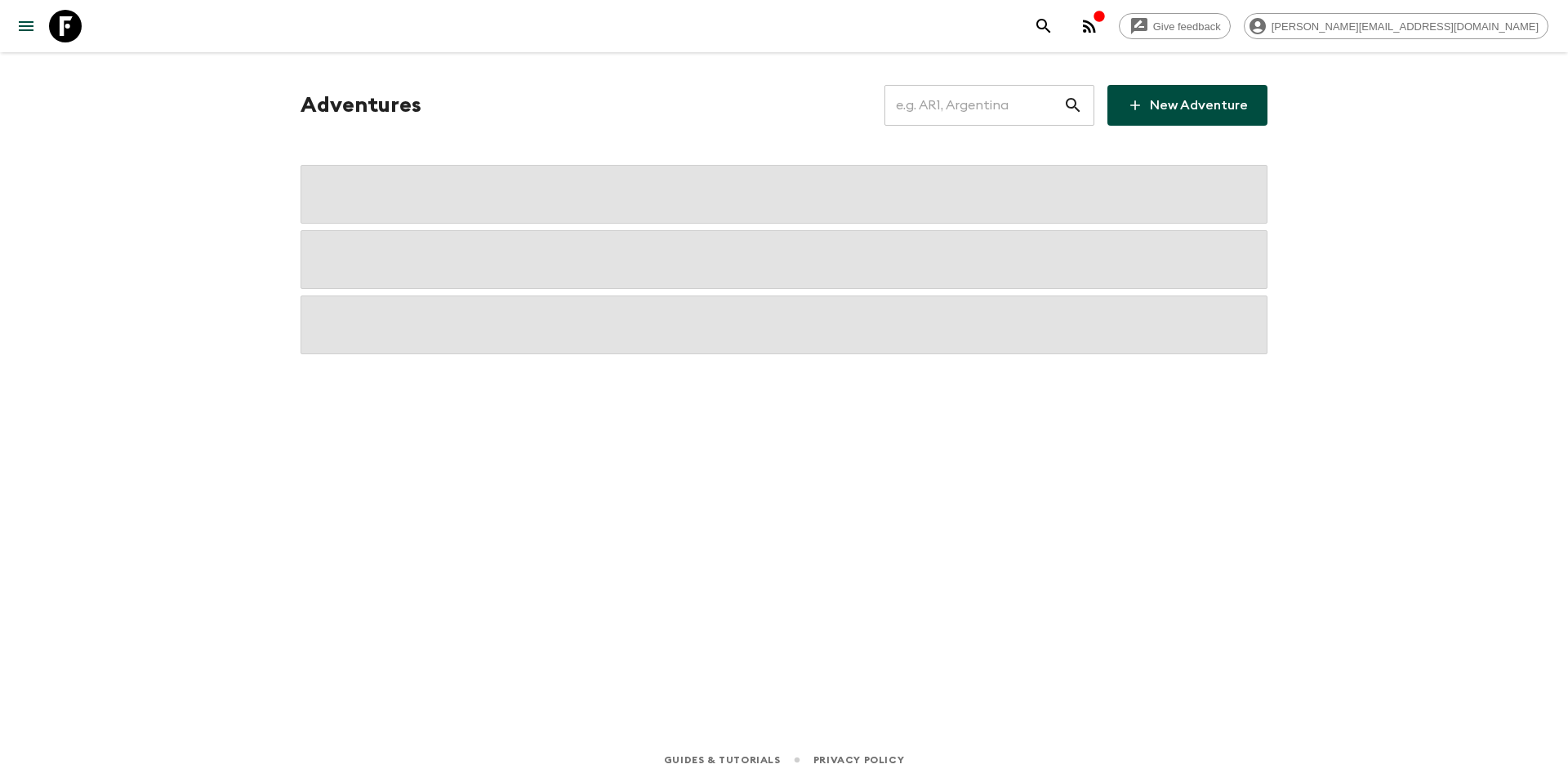
click at [977, 113] on input "text" at bounding box center [974, 105] width 179 height 46
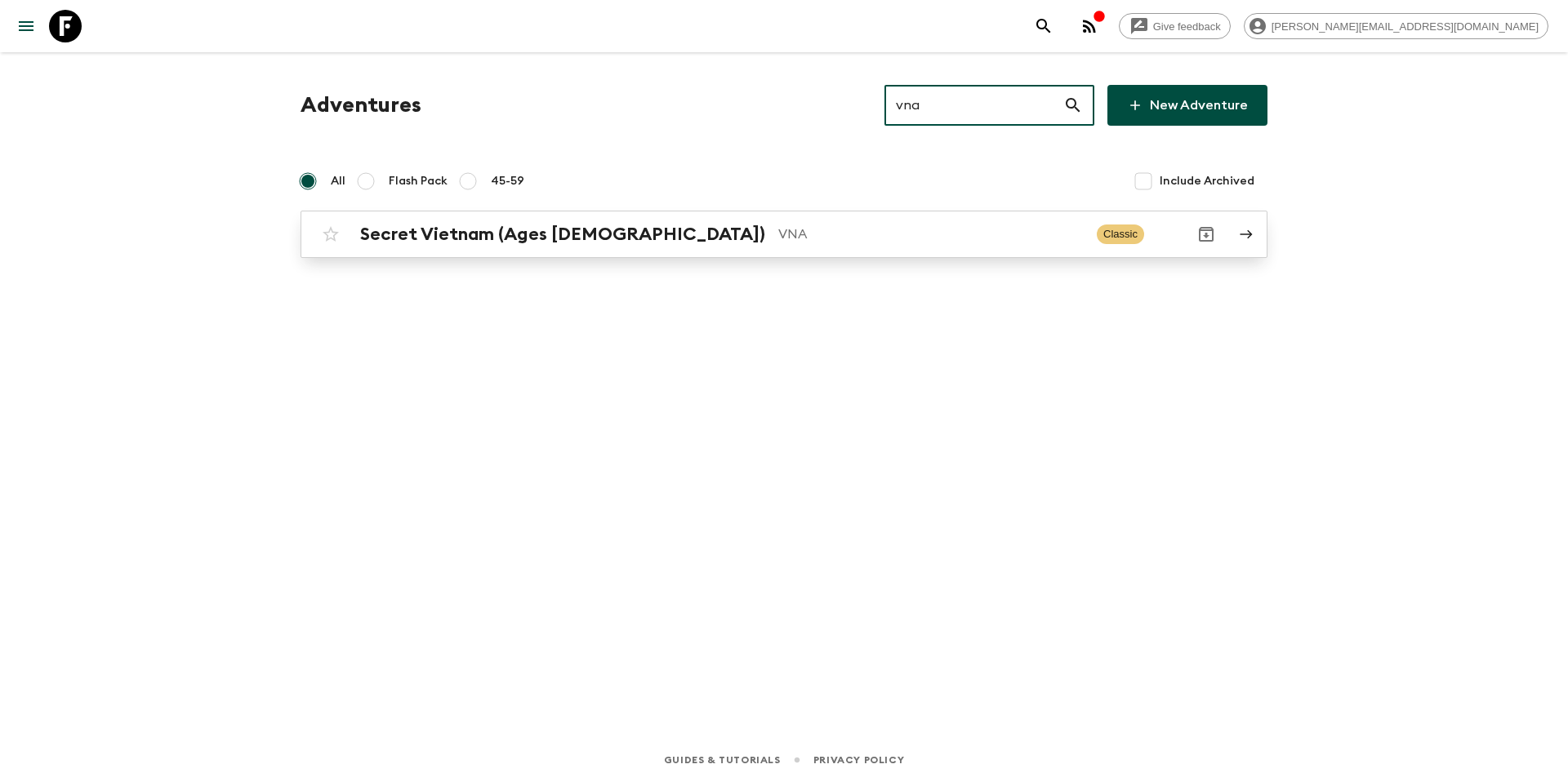
type input "vna"
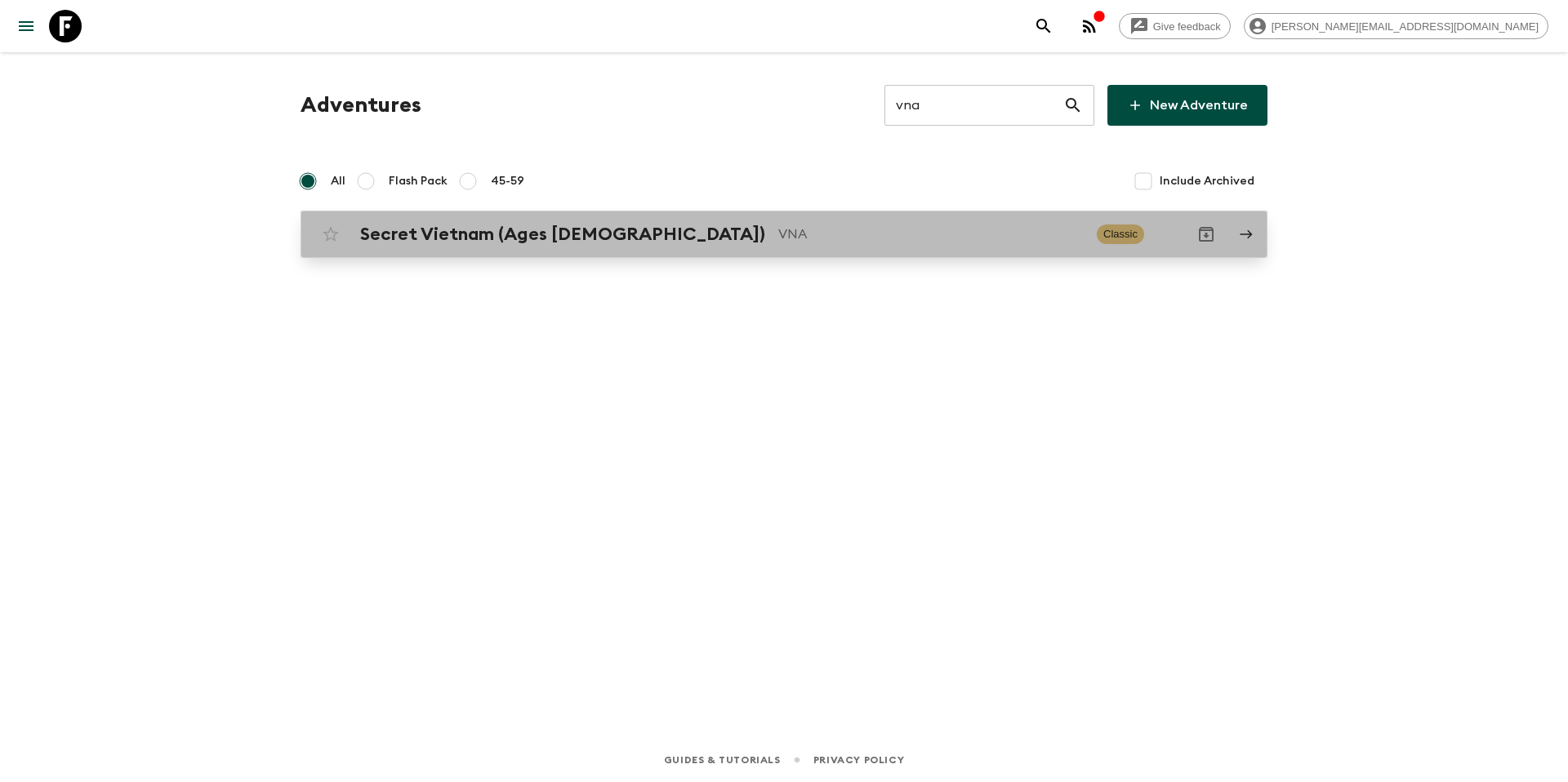
click at [825, 242] on p "VNA" at bounding box center [931, 234] width 306 height 19
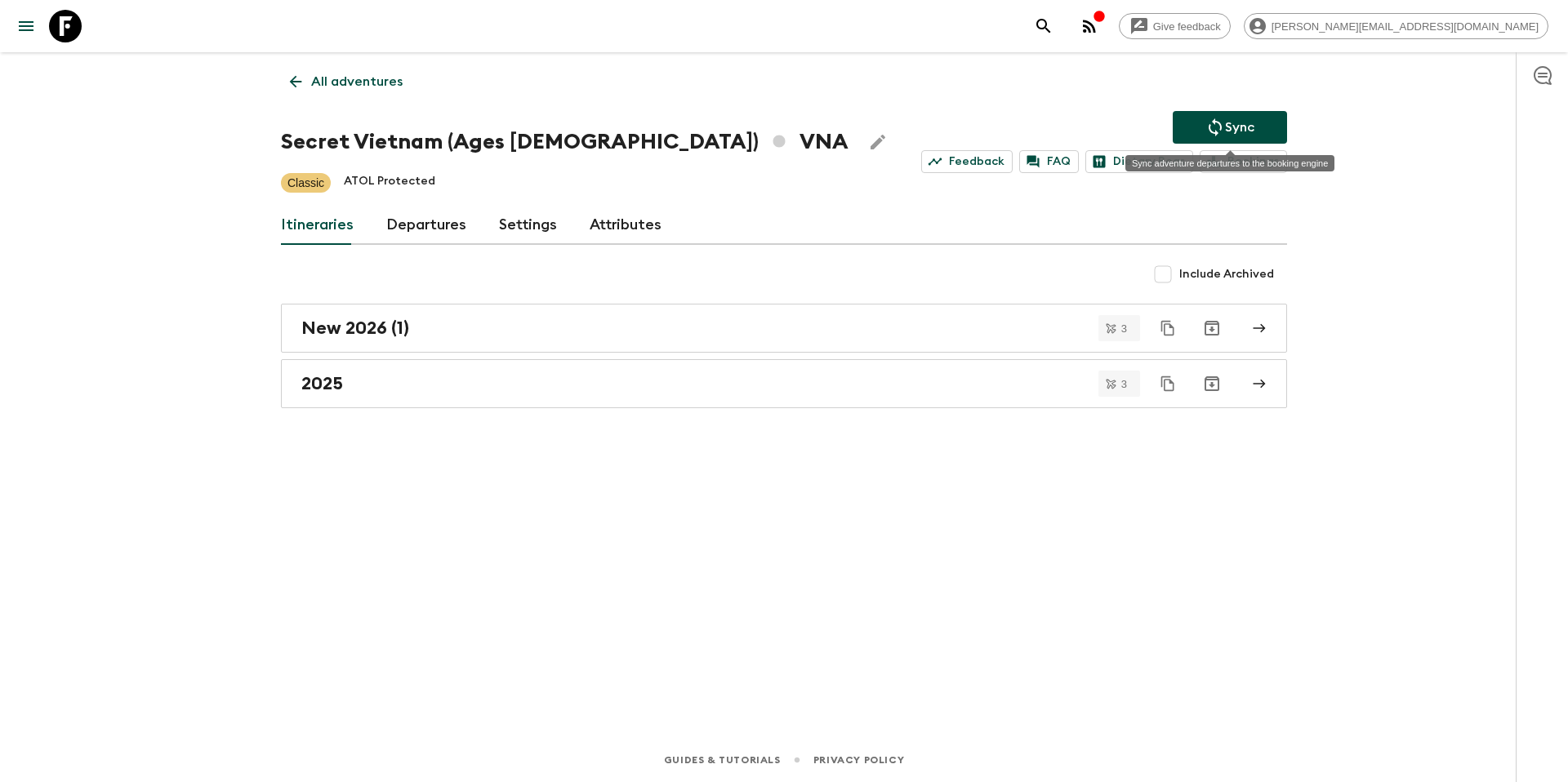
click at [1218, 128] on icon "Sync adventure departures to the booking engine" at bounding box center [1215, 127] width 19 height 19
click at [364, 89] on p "All adventures" at bounding box center [357, 81] width 91 height 19
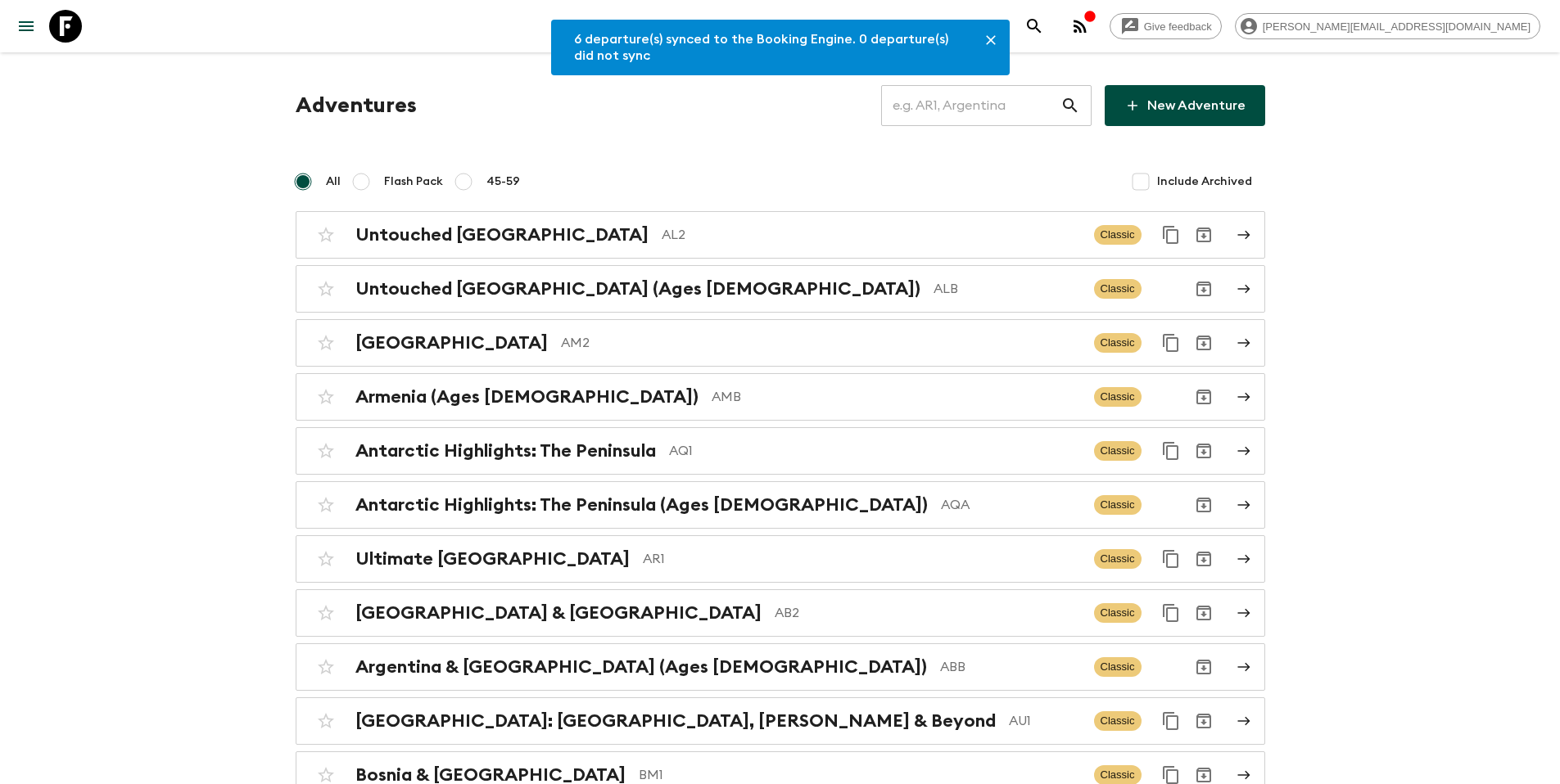
click at [996, 95] on input "text" at bounding box center [971, 105] width 179 height 46
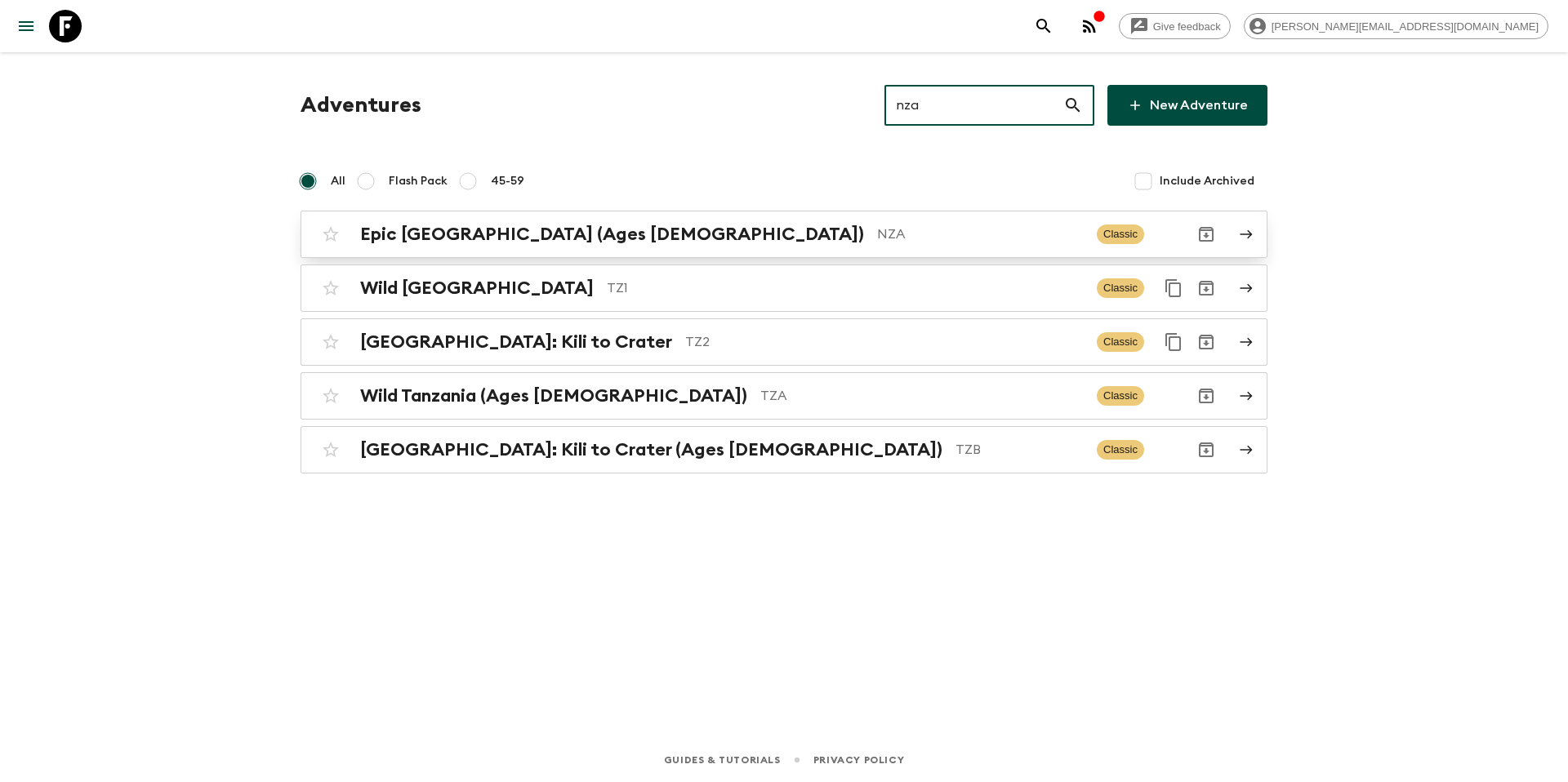
type input "nza"
click at [730, 249] on div "Epic New Zealand (Ages [DEMOGRAPHIC_DATA]) NZA Classic" at bounding box center [752, 235] width 875 height 33
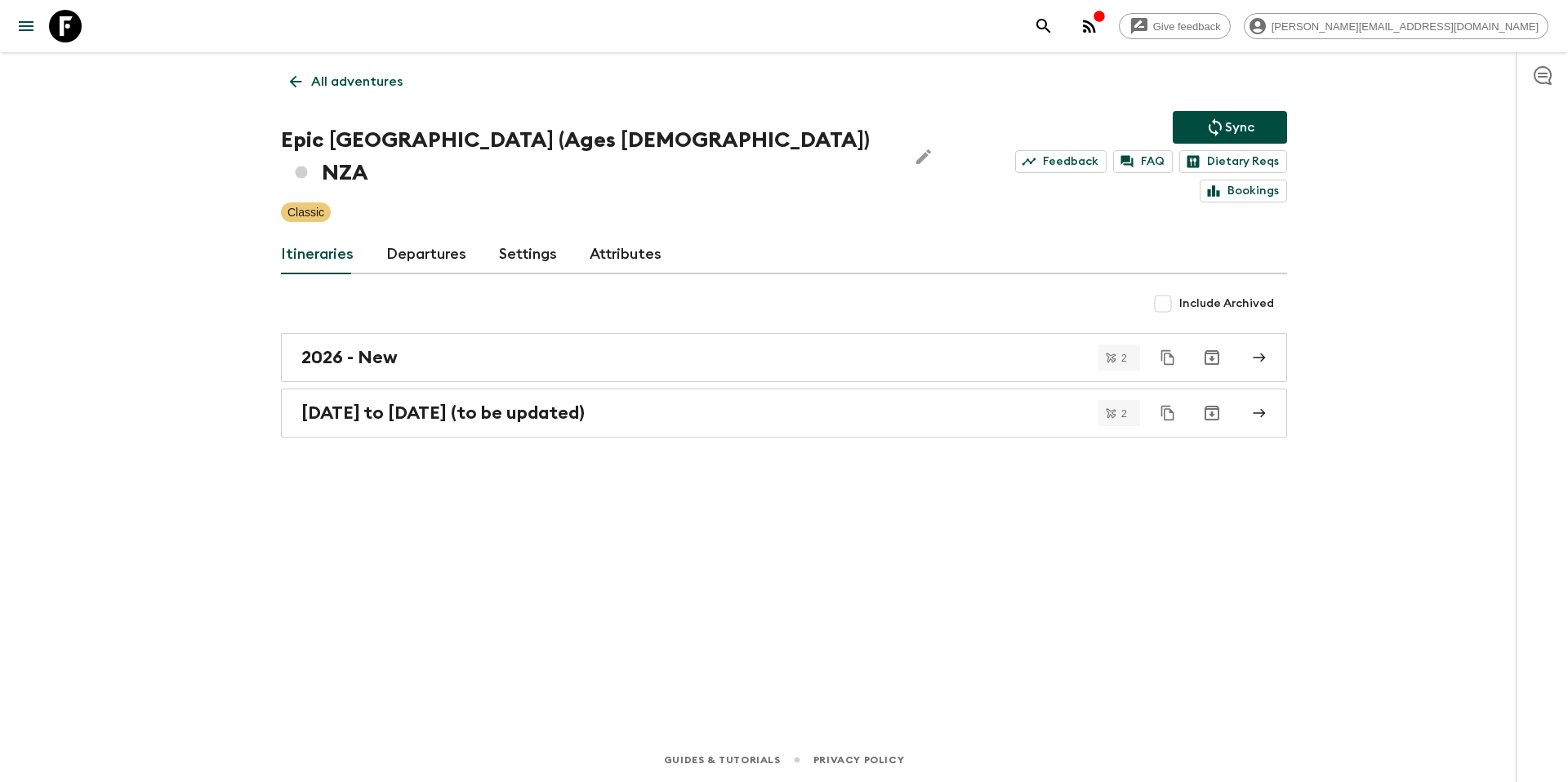
click at [424, 235] on link "Departures" at bounding box center [426, 255] width 80 height 39
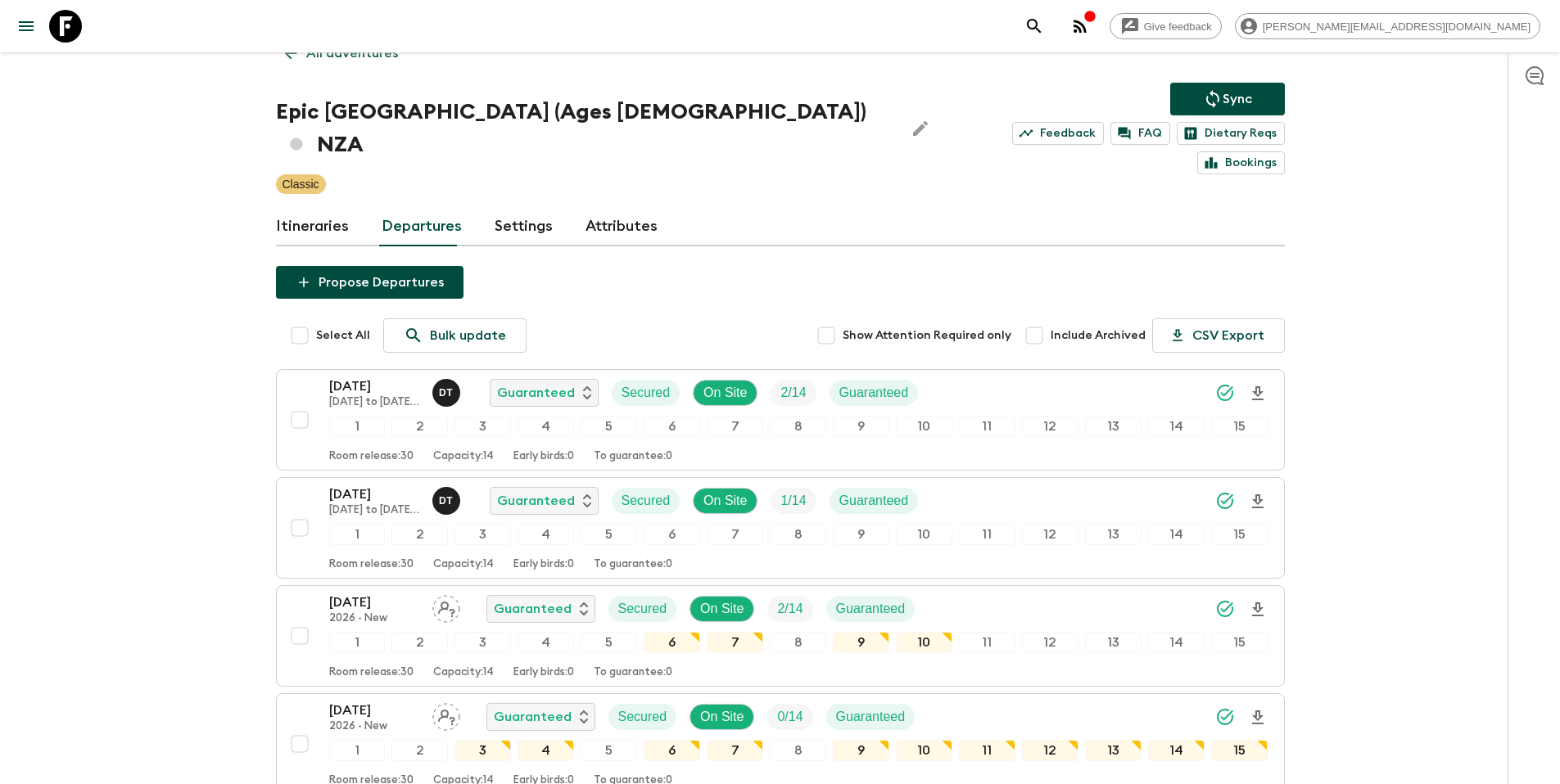
scroll to position [31, 0]
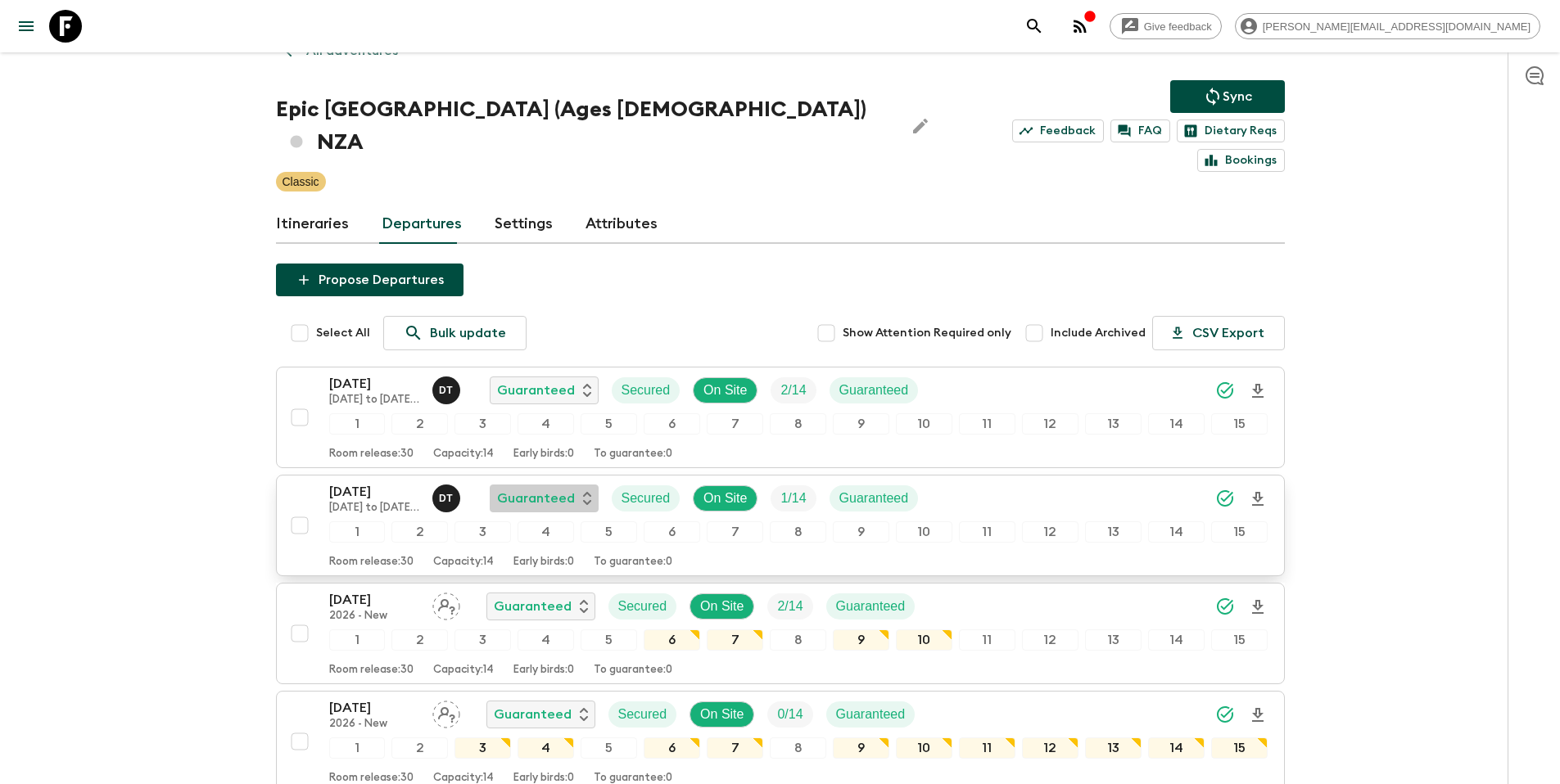
click at [576, 489] on div "Guaranteed" at bounding box center [543, 498] width 94 height 19
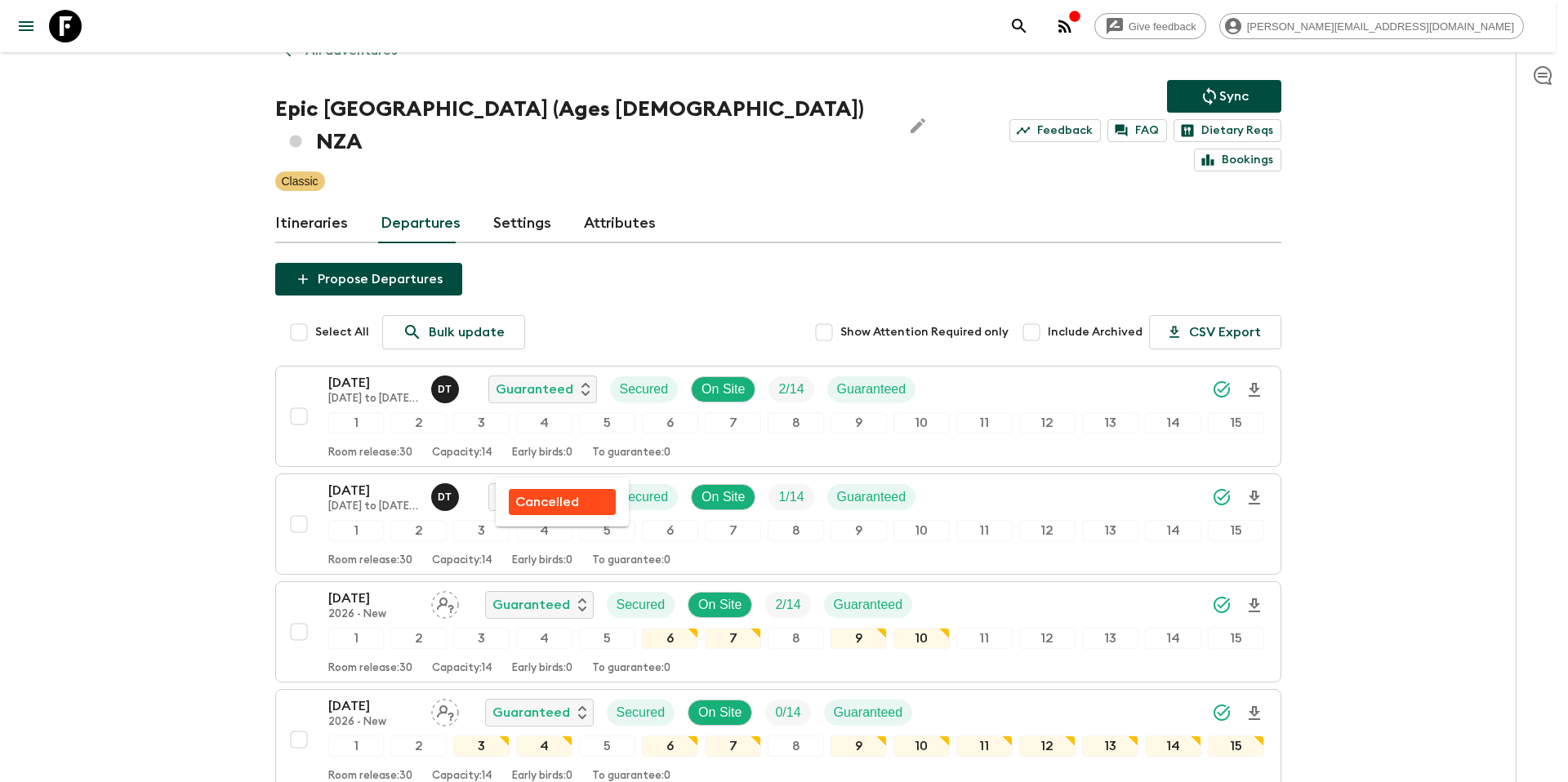
click at [571, 504] on p "Cancelled" at bounding box center [548, 502] width 64 height 19
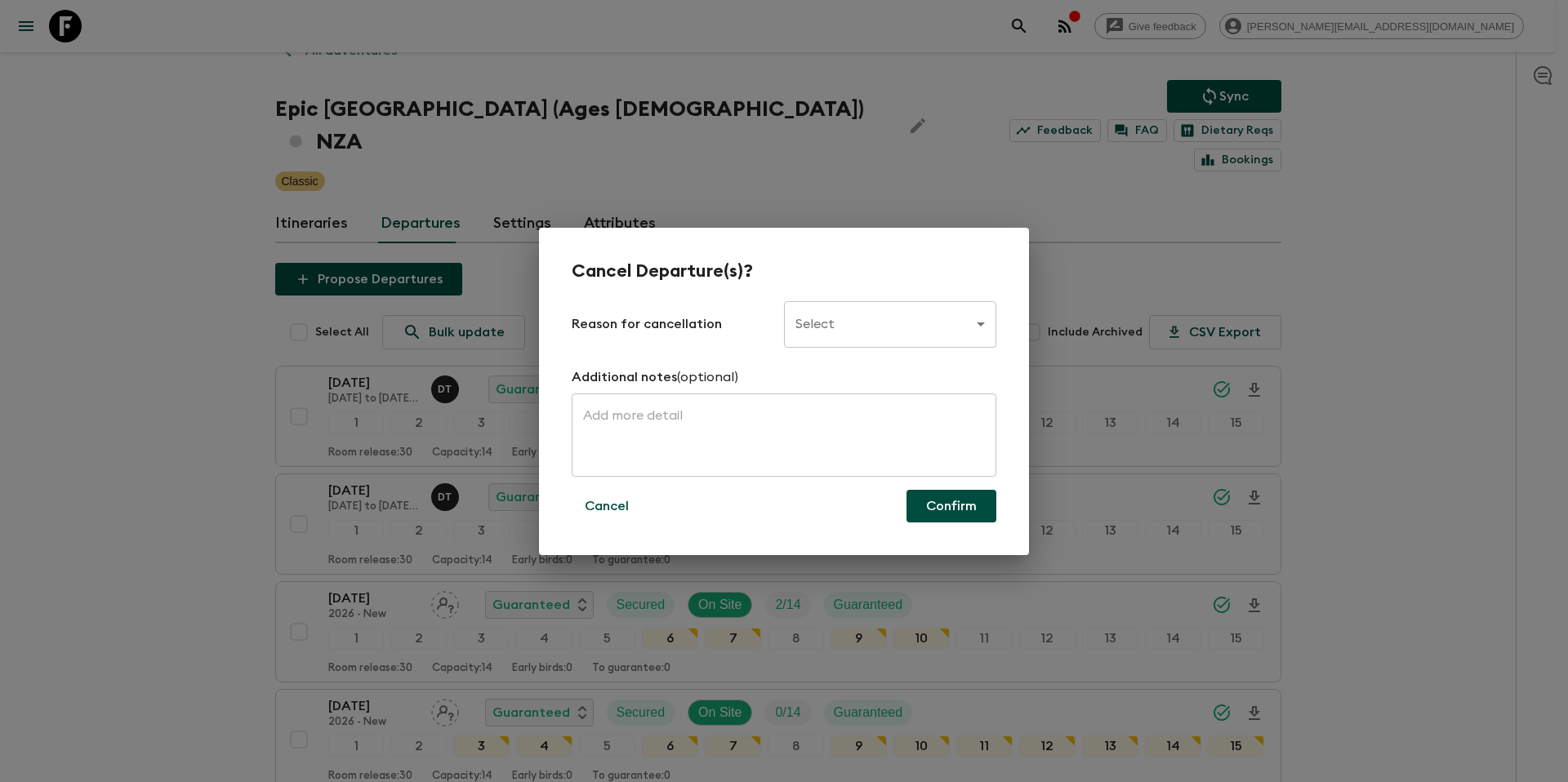
click at [865, 329] on body "Give feedback [PERSON_NAME][EMAIL_ADDRESS][DOMAIN_NAME] All adventures Epic [GE…" at bounding box center [784, 454] width 1568 height 970
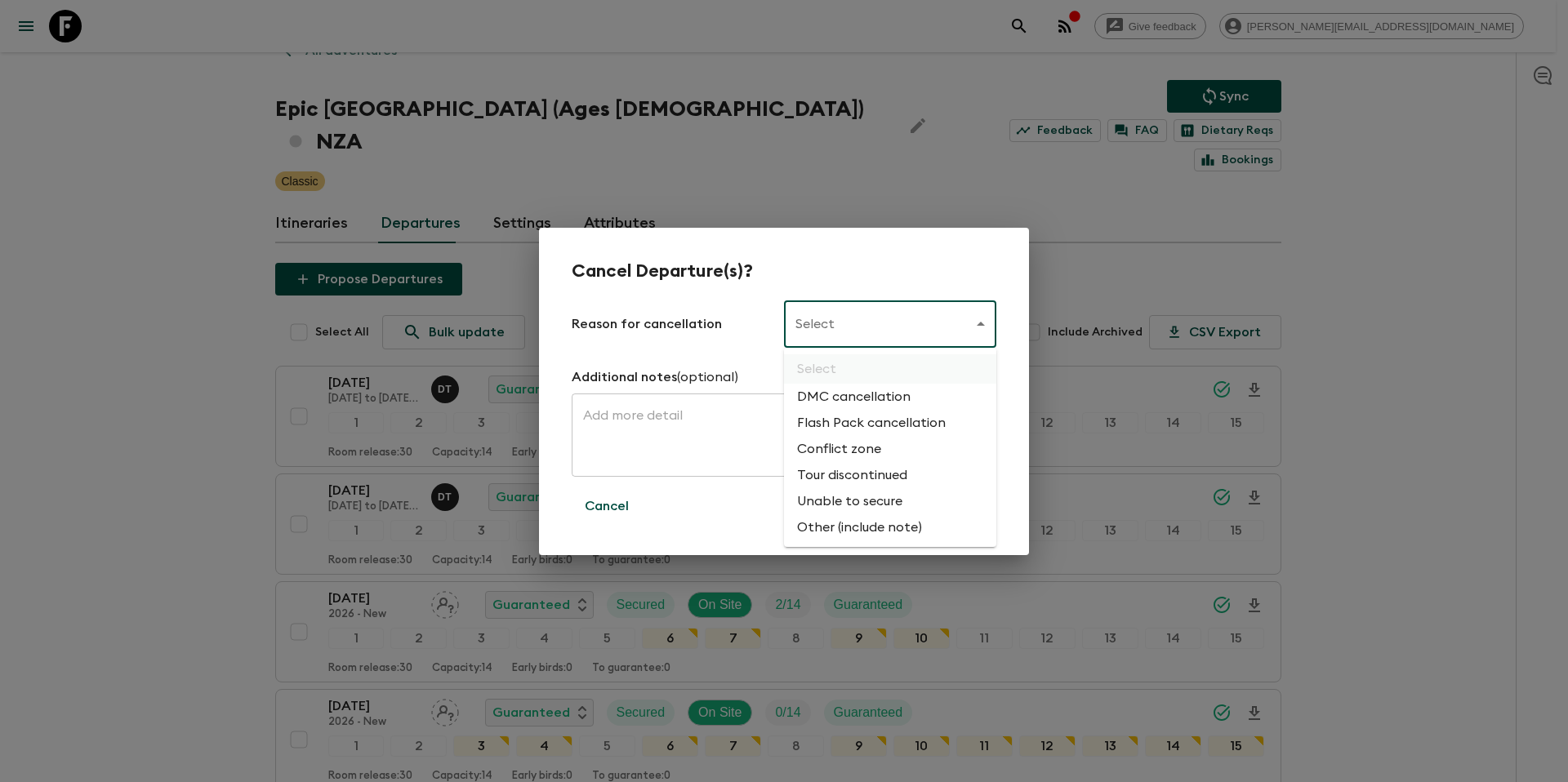
click at [862, 419] on li "Flash Pack cancellation" at bounding box center [890, 422] width 213 height 26
type input "FLASHPACK_CANCELLATION"
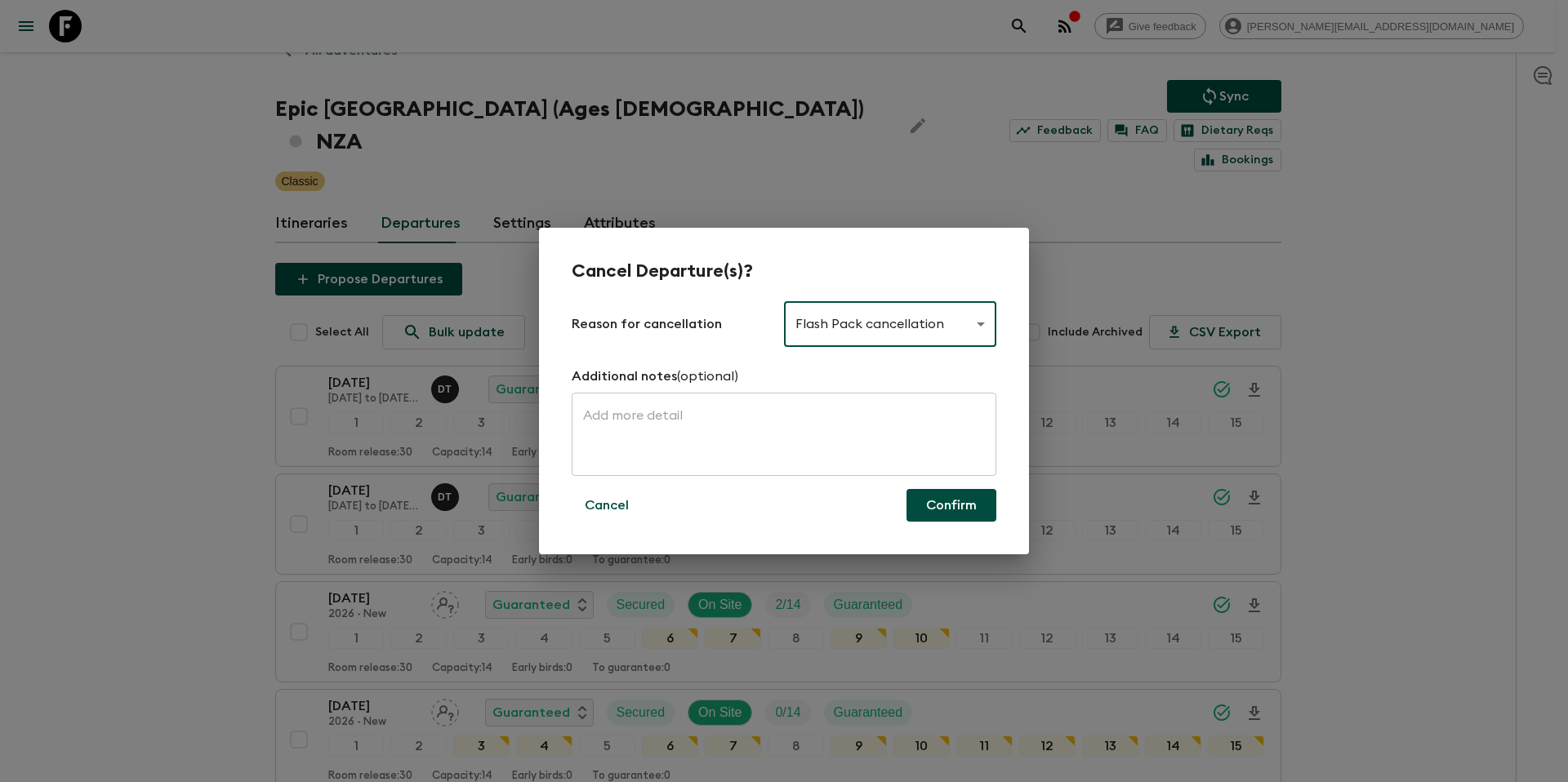
click at [952, 504] on button "Confirm" at bounding box center [951, 506] width 89 height 33
